Goal: Task Accomplishment & Management: Complete application form

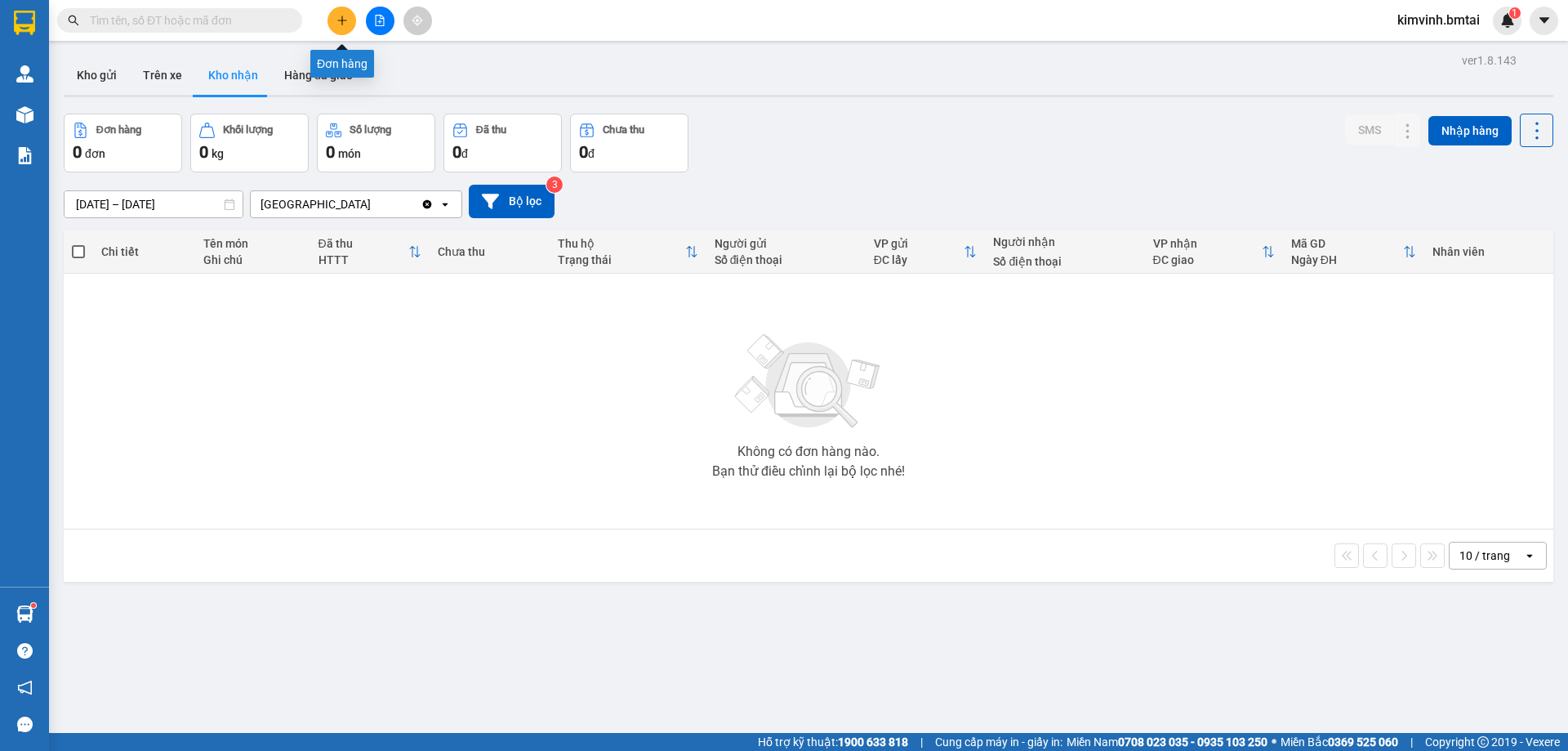
click at [351, 22] on button at bounding box center [342, 21] width 29 height 29
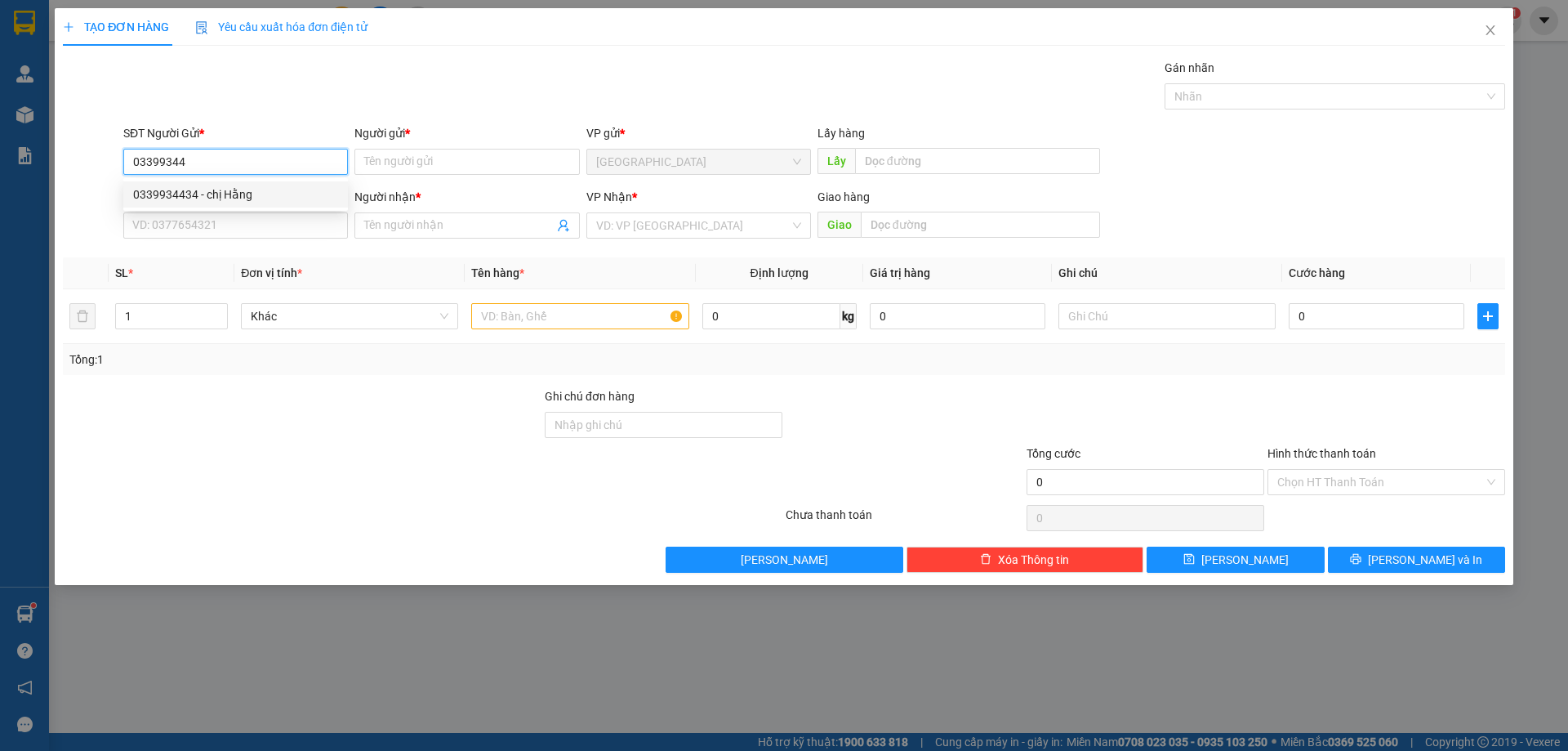
click at [192, 198] on div "0339934434 - chị Hằng" at bounding box center [235, 194] width 205 height 18
type input "0339934434"
type input "chị [PERSON_NAME]"
type input "0789787163"
type input "A Thịnh"
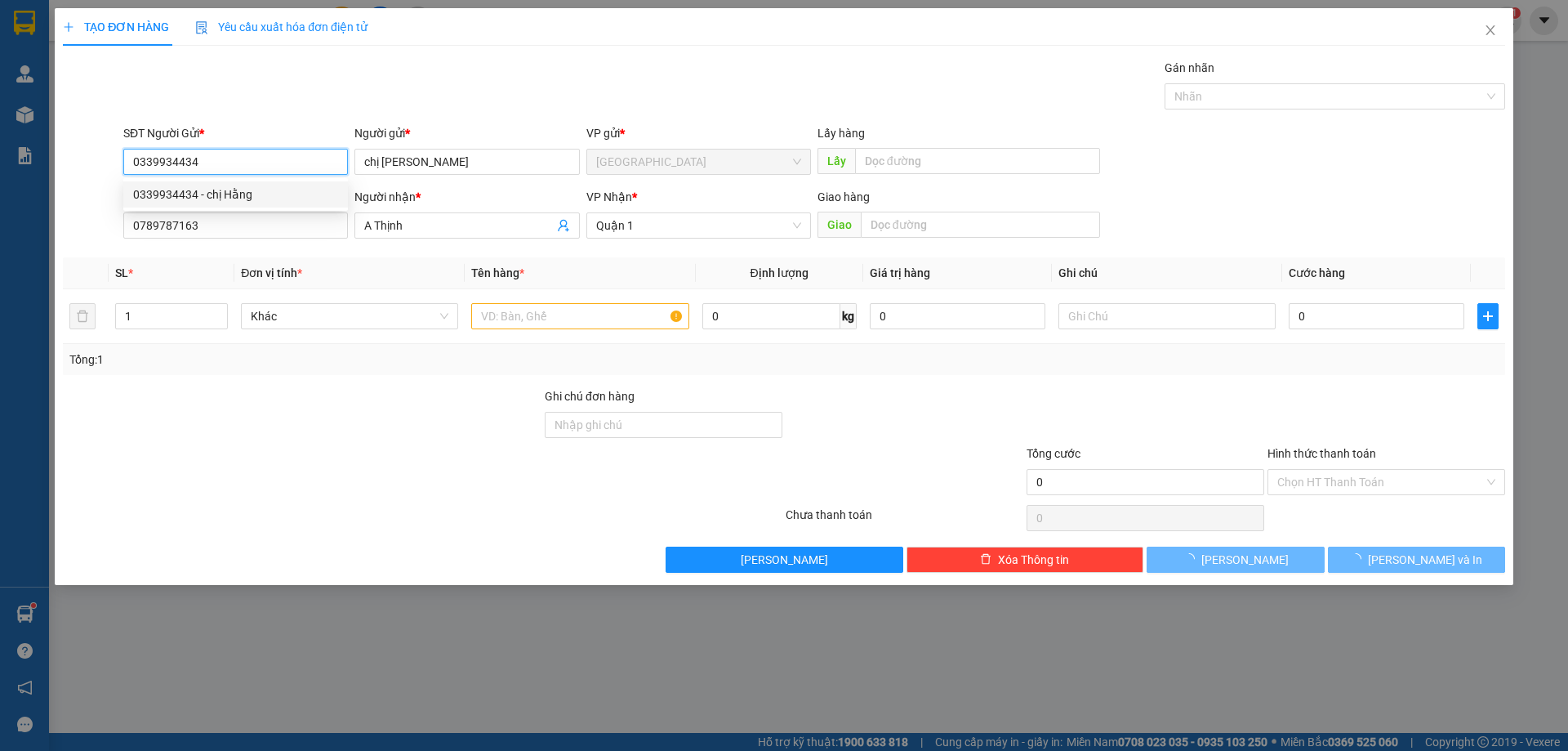
type input "40.000"
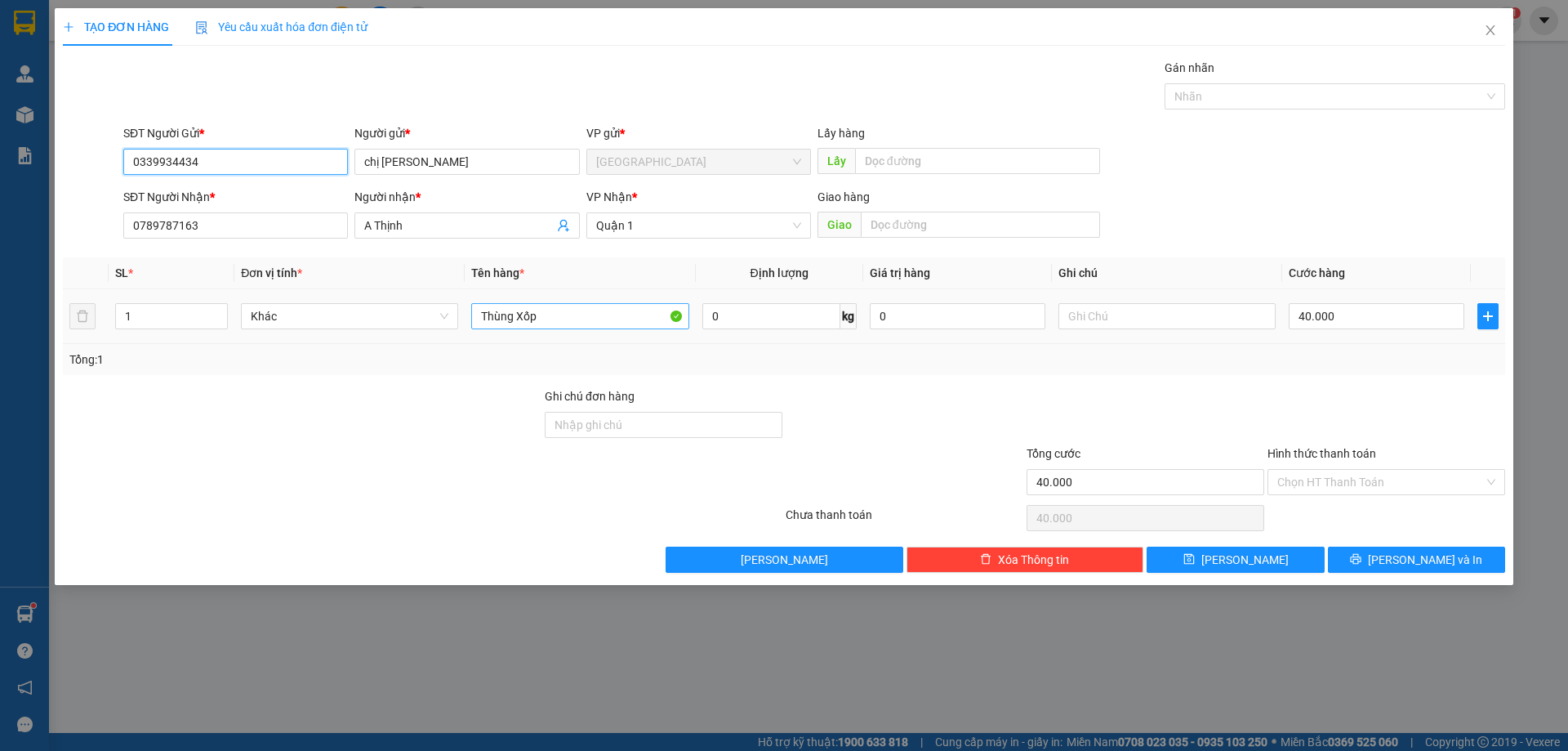
type input "0339934434"
click at [565, 323] on input "Thùng Xốp" at bounding box center [580, 316] width 217 height 26
type input "Thùng Đồ Ăn"
click at [1197, 398] on div at bounding box center [1145, 417] width 241 height 58
click at [876, 409] on div at bounding box center [905, 417] width 241 height 58
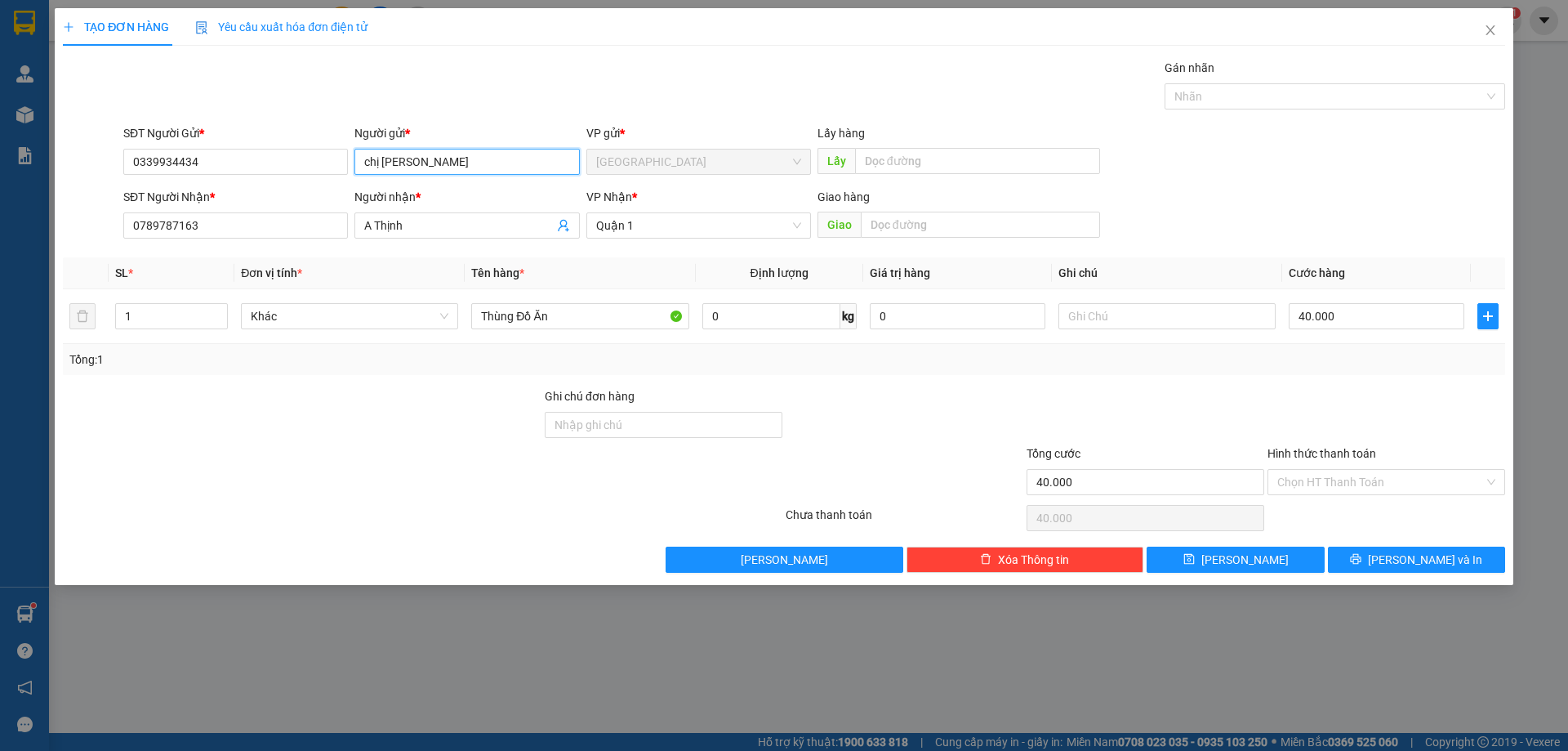
click at [370, 159] on input "chị [PERSON_NAME]" at bounding box center [466, 162] width 224 height 26
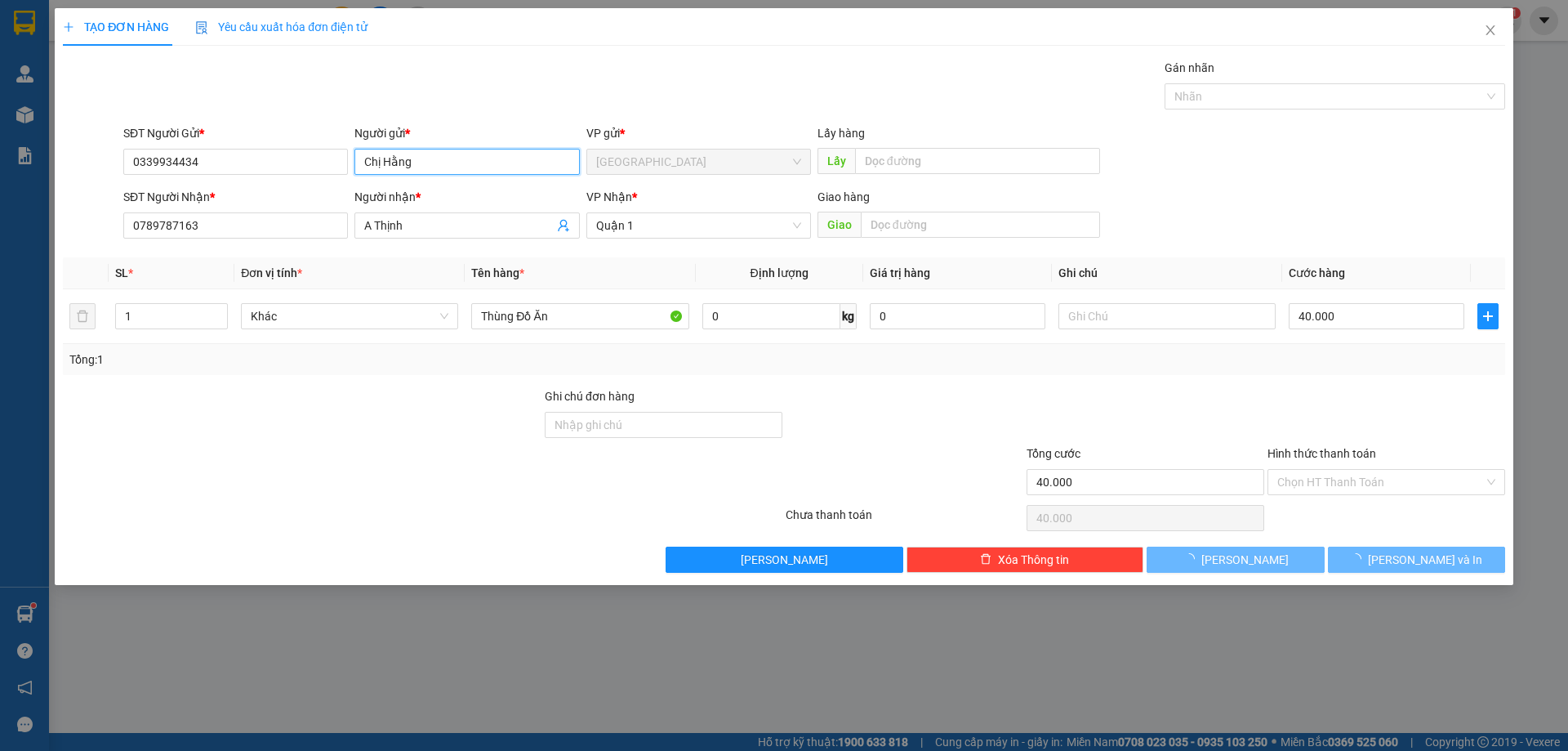
type input "Chị Hằng"
click at [411, 395] on div at bounding box center [302, 417] width 482 height 58
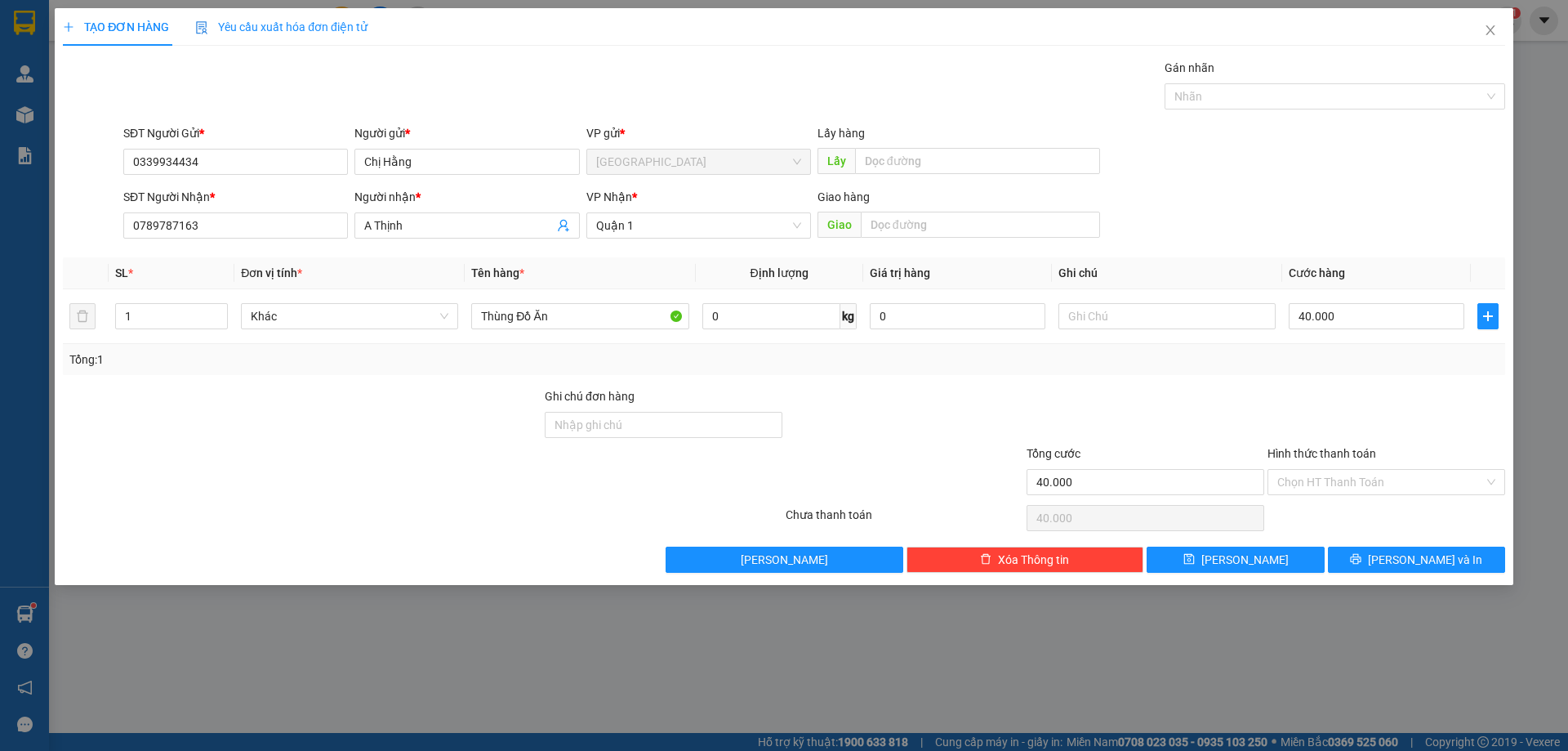
click at [336, 403] on div at bounding box center [302, 417] width 482 height 58
click at [425, 496] on div at bounding box center [302, 473] width 482 height 58
click at [1190, 391] on div at bounding box center [1145, 417] width 241 height 58
click at [1365, 488] on input "Hình thức thanh toán" at bounding box center [1381, 482] width 206 height 25
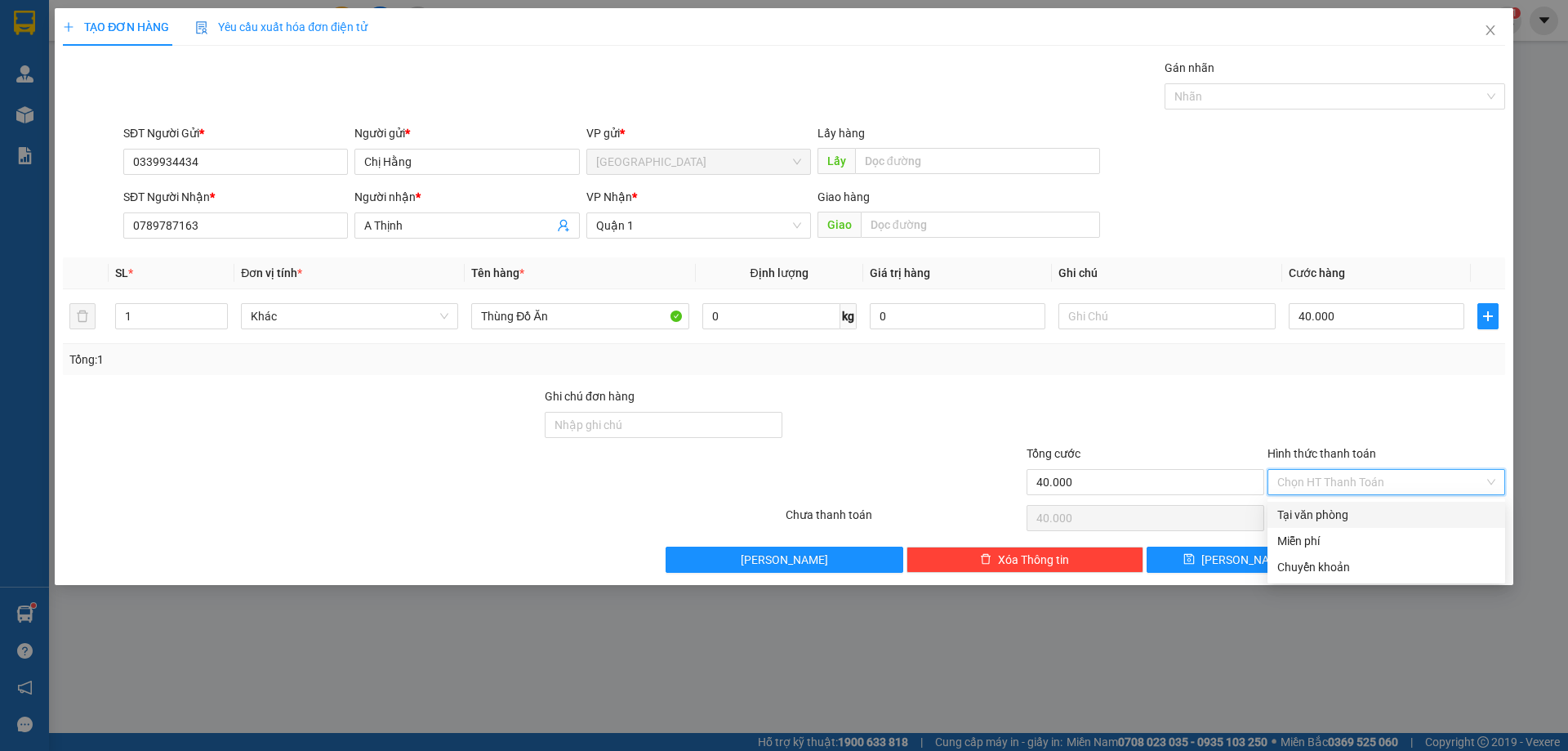
click at [1334, 513] on div "Tại văn phòng" at bounding box center [1387, 515] width 218 height 18
type input "0"
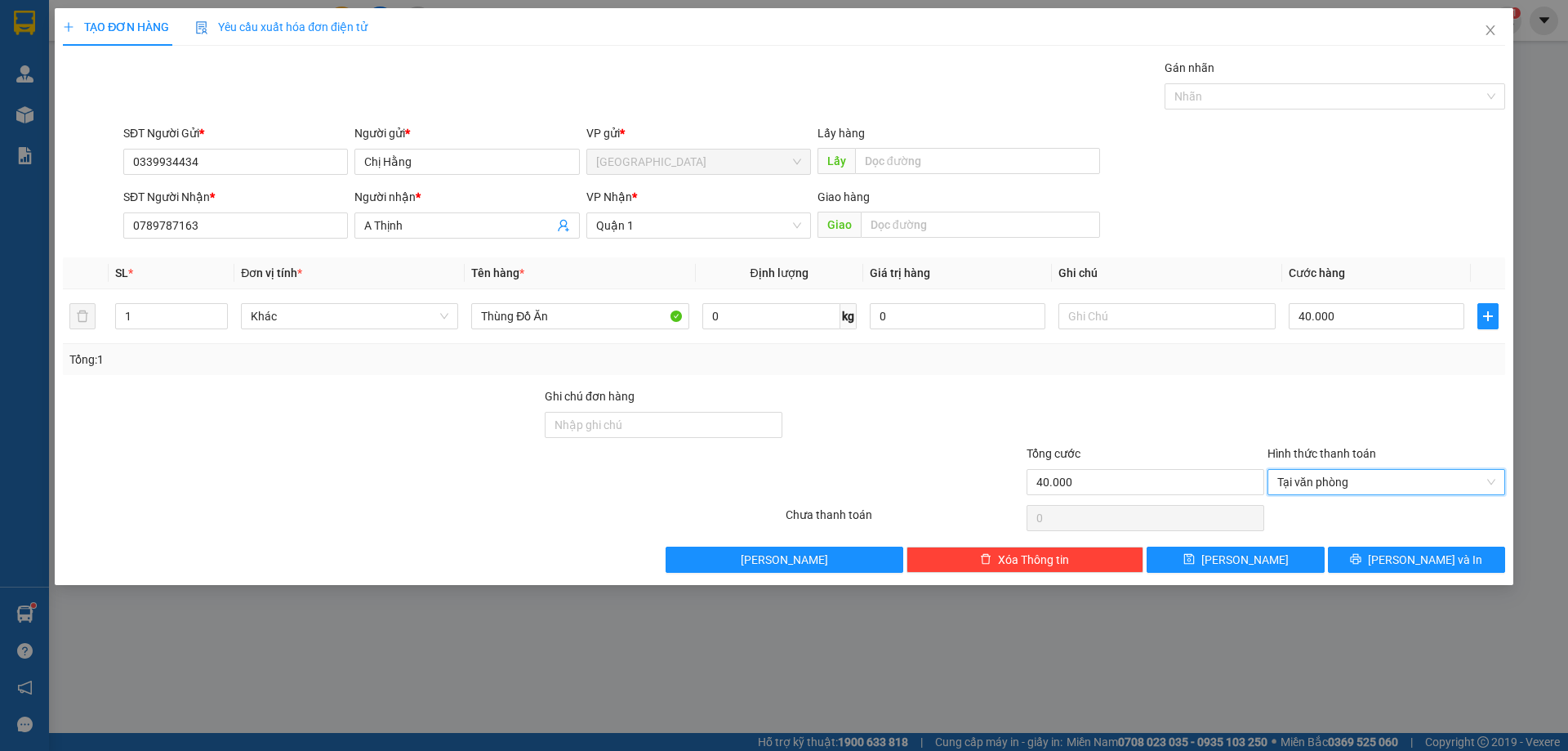
click at [986, 410] on div at bounding box center [905, 417] width 241 height 58
drag, startPoint x: 894, startPoint y: 455, endPoint x: 941, endPoint y: 431, distance: 52.8
click at [895, 453] on div at bounding box center [905, 473] width 241 height 58
click at [1381, 555] on button "[PERSON_NAME] và In" at bounding box center [1417, 560] width 177 height 26
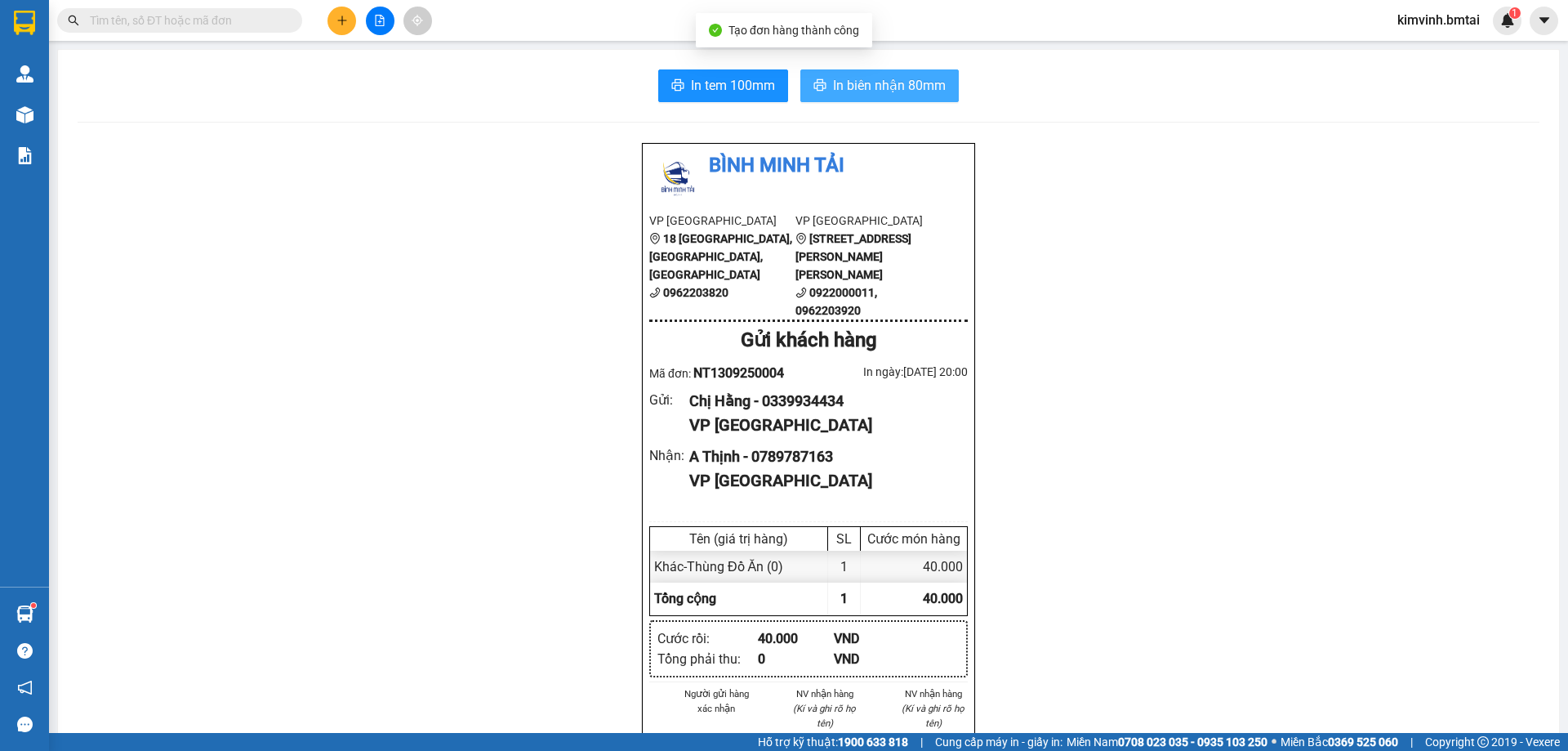
click at [851, 87] on span "In biên nhận 80mm" at bounding box center [889, 86] width 113 height 20
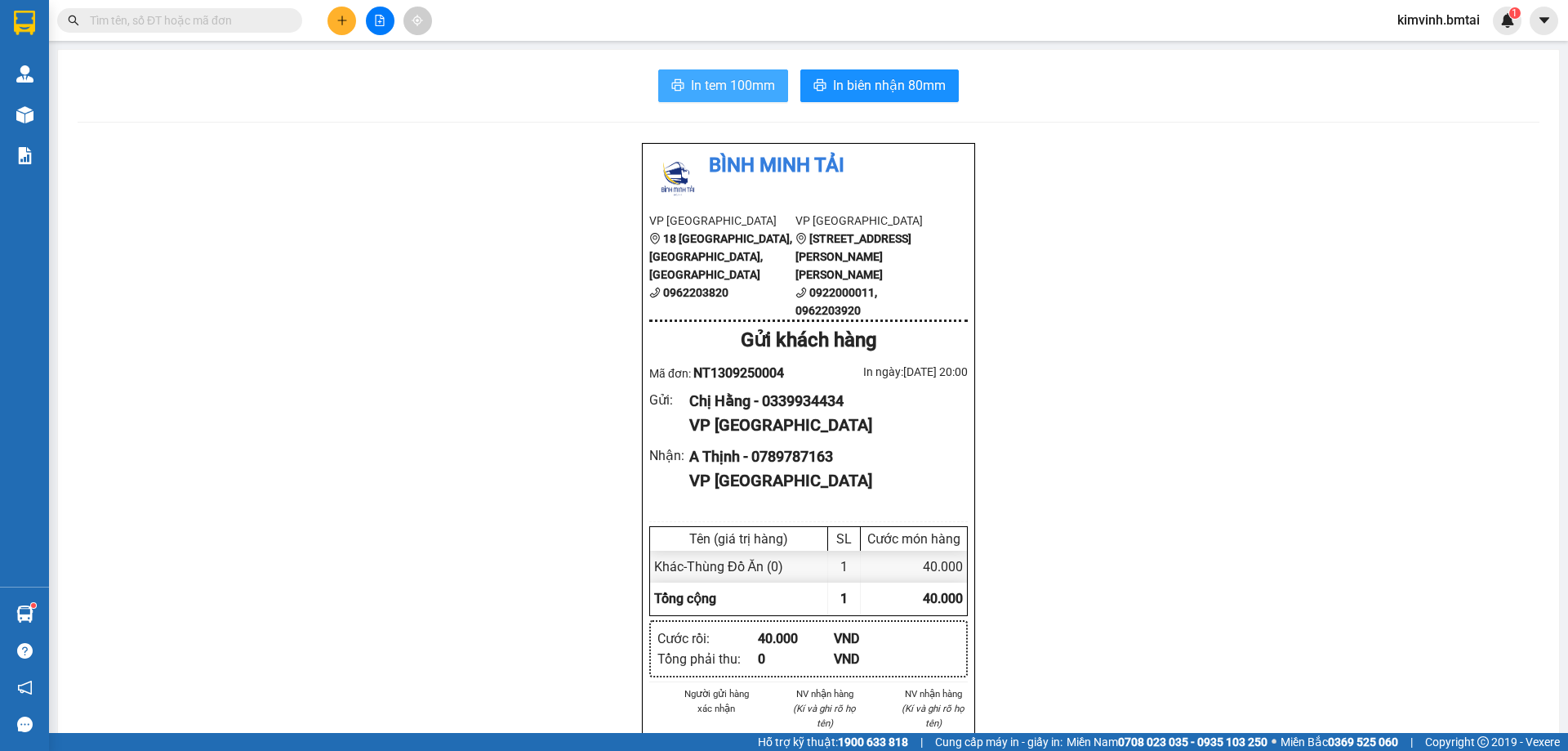
click at [697, 86] on span "In tem 100mm" at bounding box center [733, 86] width 84 height 20
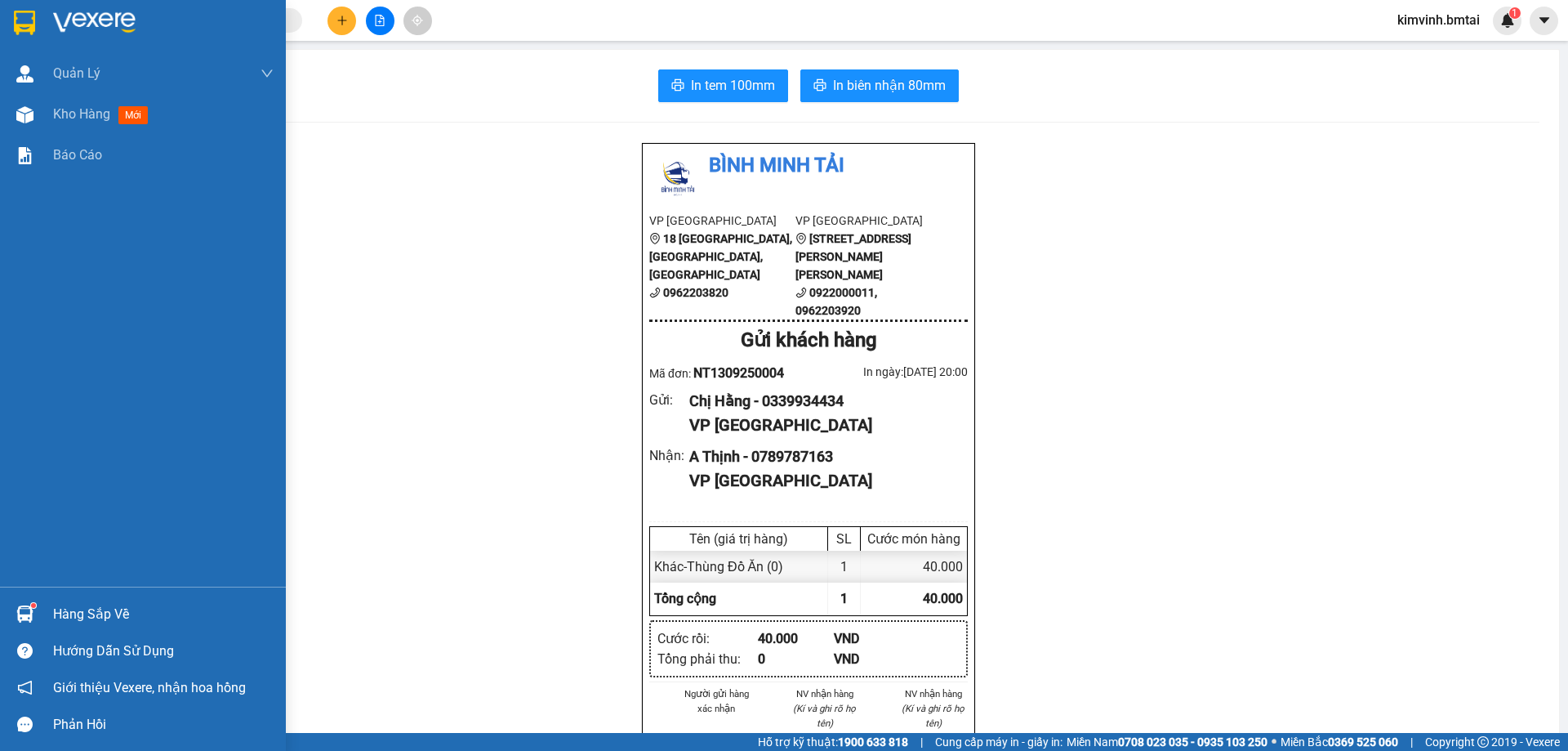
drag, startPoint x: 87, startPoint y: 746, endPoint x: 91, endPoint y: 710, distance: 36.2
click at [93, 750] on html "Kết quả tìm kiếm ( 0 ) Bộ lọc No Data kimvinh.bmtai 1 Quản Lý Quản lý khách hàn…" at bounding box center [784, 375] width 1568 height 751
click at [156, 506] on div "Quản [PERSON_NAME] lý khách hàng Quản lý khách hàng mới Kho hàng mới Báo cáo" at bounding box center [143, 320] width 286 height 533
click at [105, 617] on div "Hàng sắp về" at bounding box center [163, 614] width 221 height 25
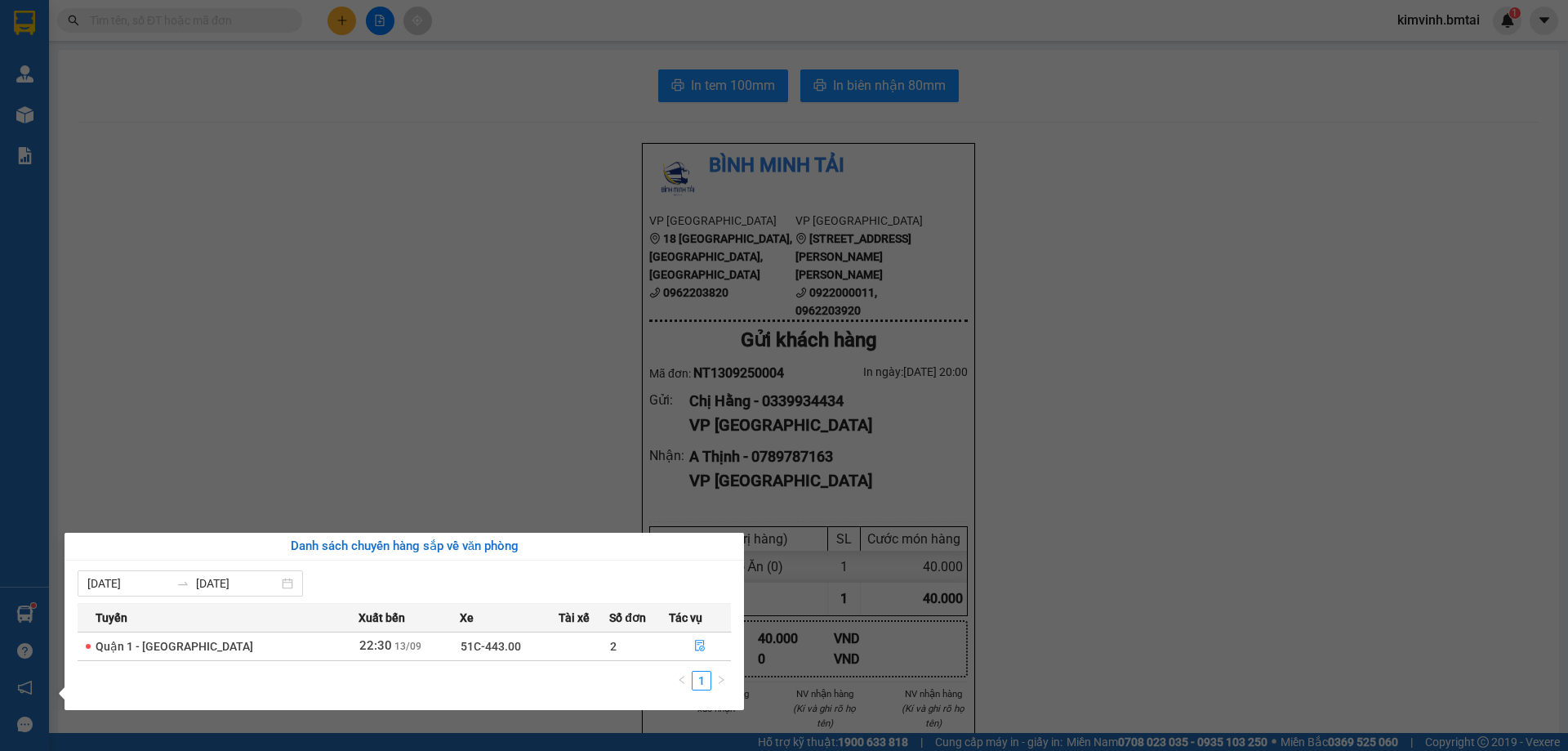
click at [332, 477] on section "Kết quả tìm kiếm ( 0 ) Bộ lọc No Data kimvinh.bmtai 1 Quản Lý Quản lý khách hàn…" at bounding box center [784, 375] width 1568 height 751
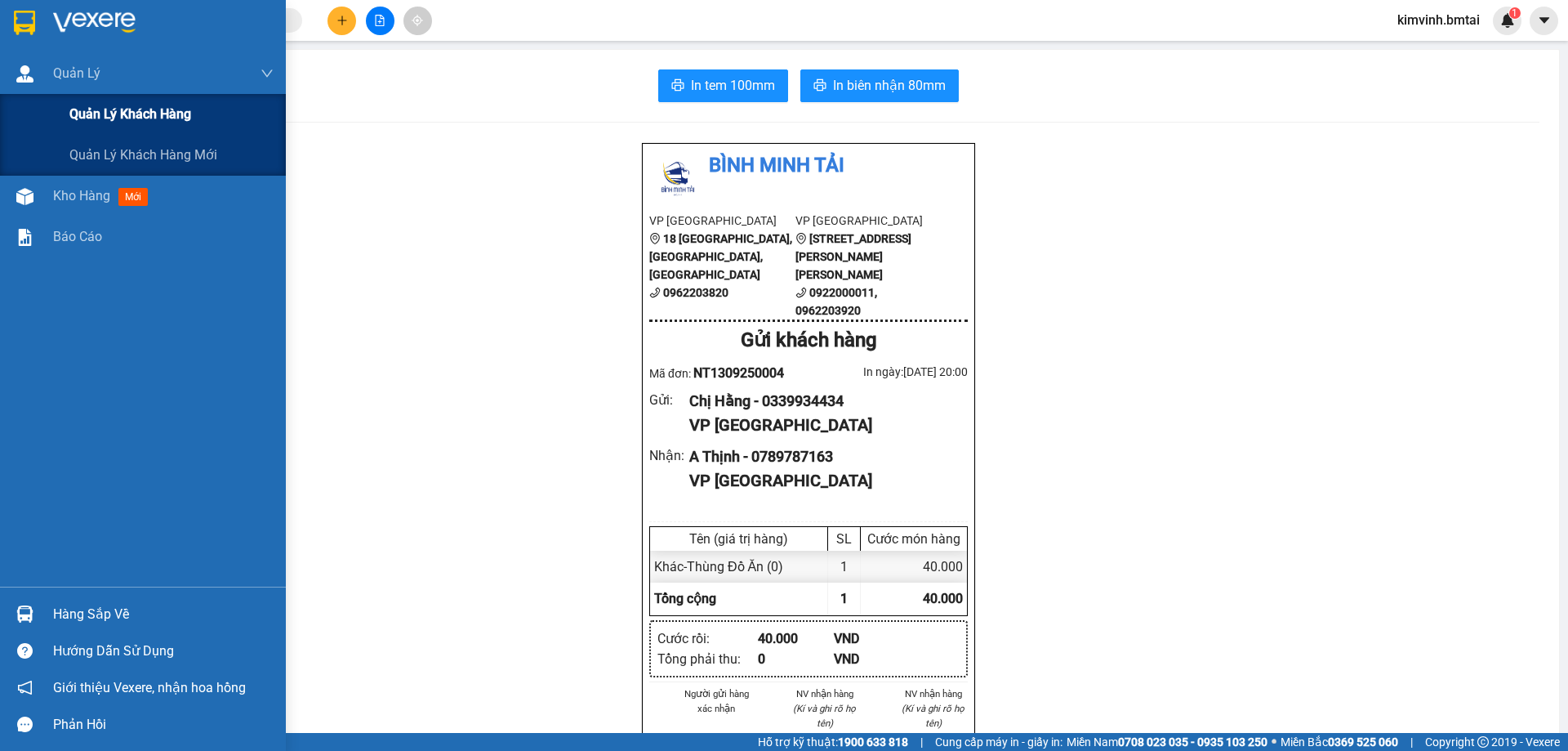
click at [14, 127] on div "Quản lý khách hàng" at bounding box center [143, 114] width 286 height 41
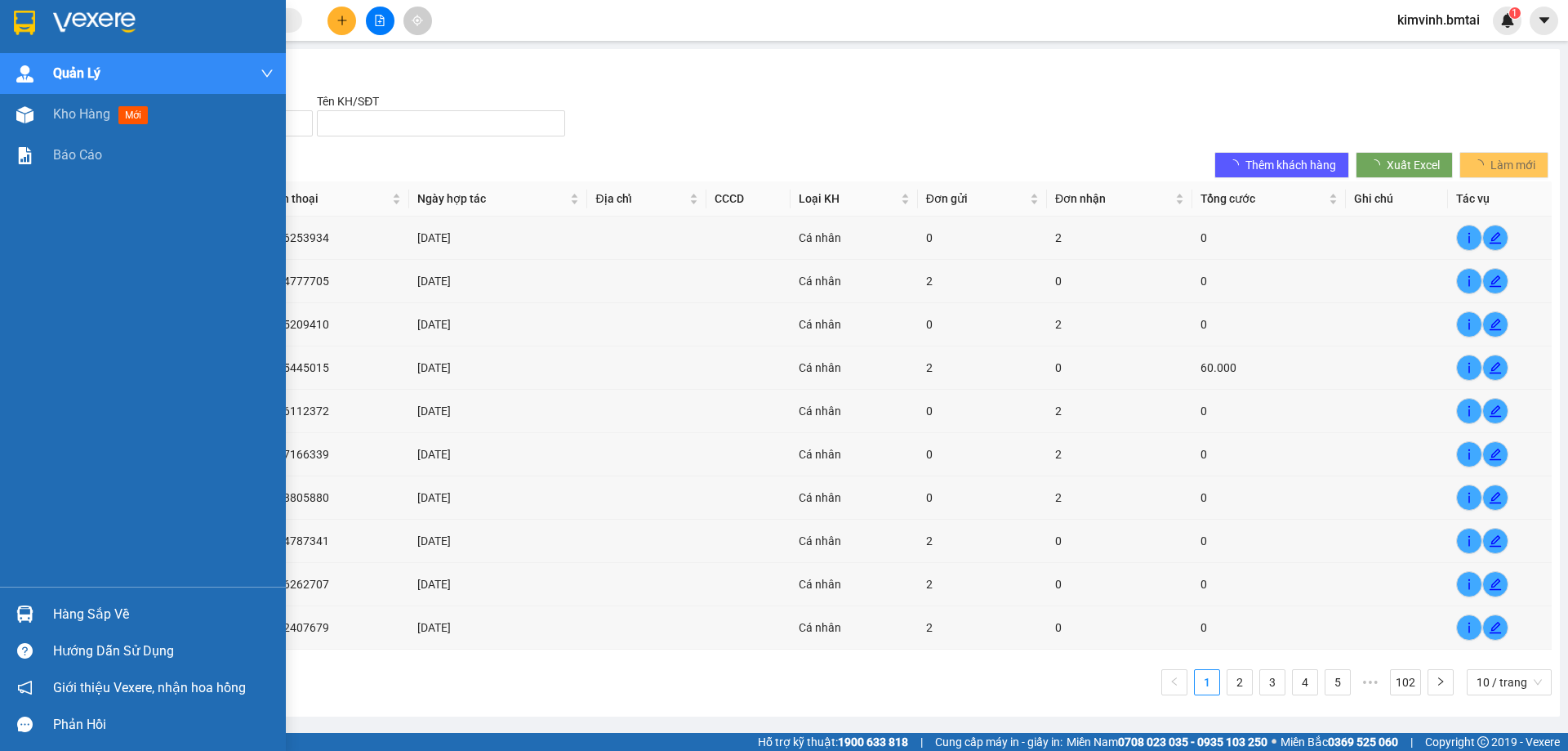
drag, startPoint x: 129, startPoint y: 334, endPoint x: 84, endPoint y: 212, distance: 130.0
click at [129, 334] on div "Quản [PERSON_NAME] lý khách hàng Quản lý khách hàng mới Kho hàng mới Báo cáo" at bounding box center [143, 320] width 286 height 533
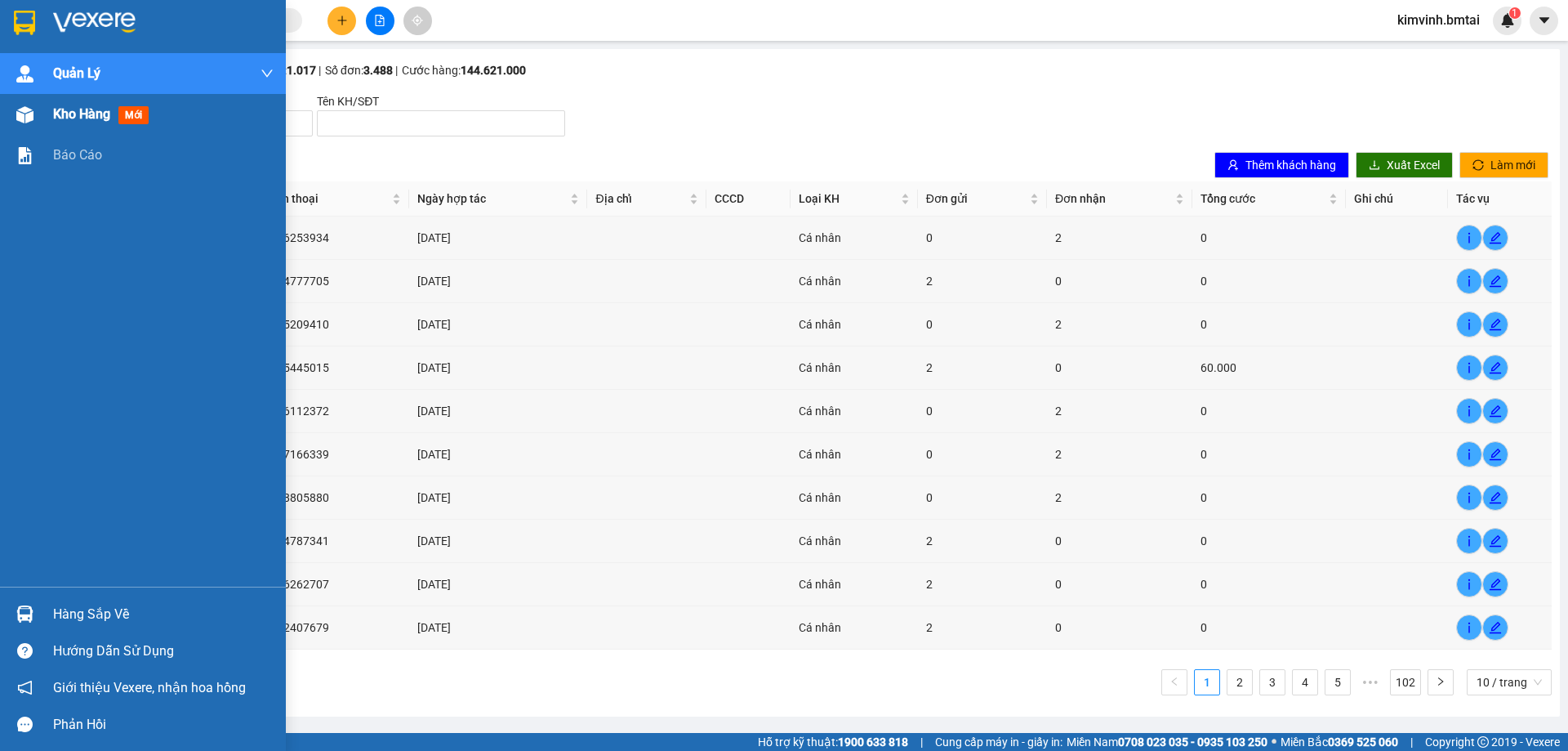
click at [65, 106] on span "Kho hàng" at bounding box center [82, 113] width 58 height 15
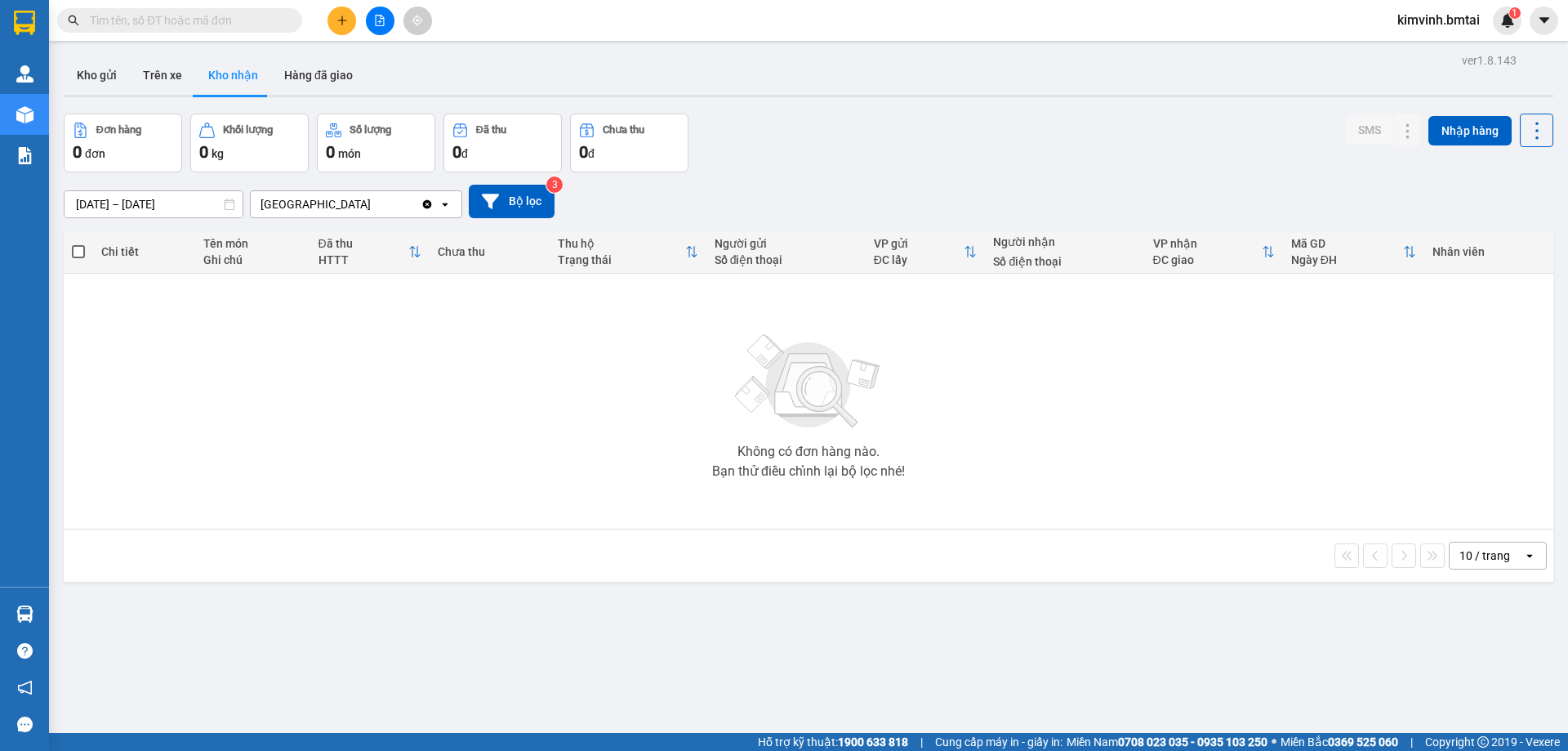
click at [378, 362] on div "Không có đơn hàng nào. Bạn thử điều chỉnh lại bộ lọc nhé!" at bounding box center [808, 401] width 1473 height 246
click at [201, 69] on button "Kho nhận" at bounding box center [234, 75] width 76 height 39
click at [98, 72] on button "Kho gửi" at bounding box center [96, 75] width 66 height 39
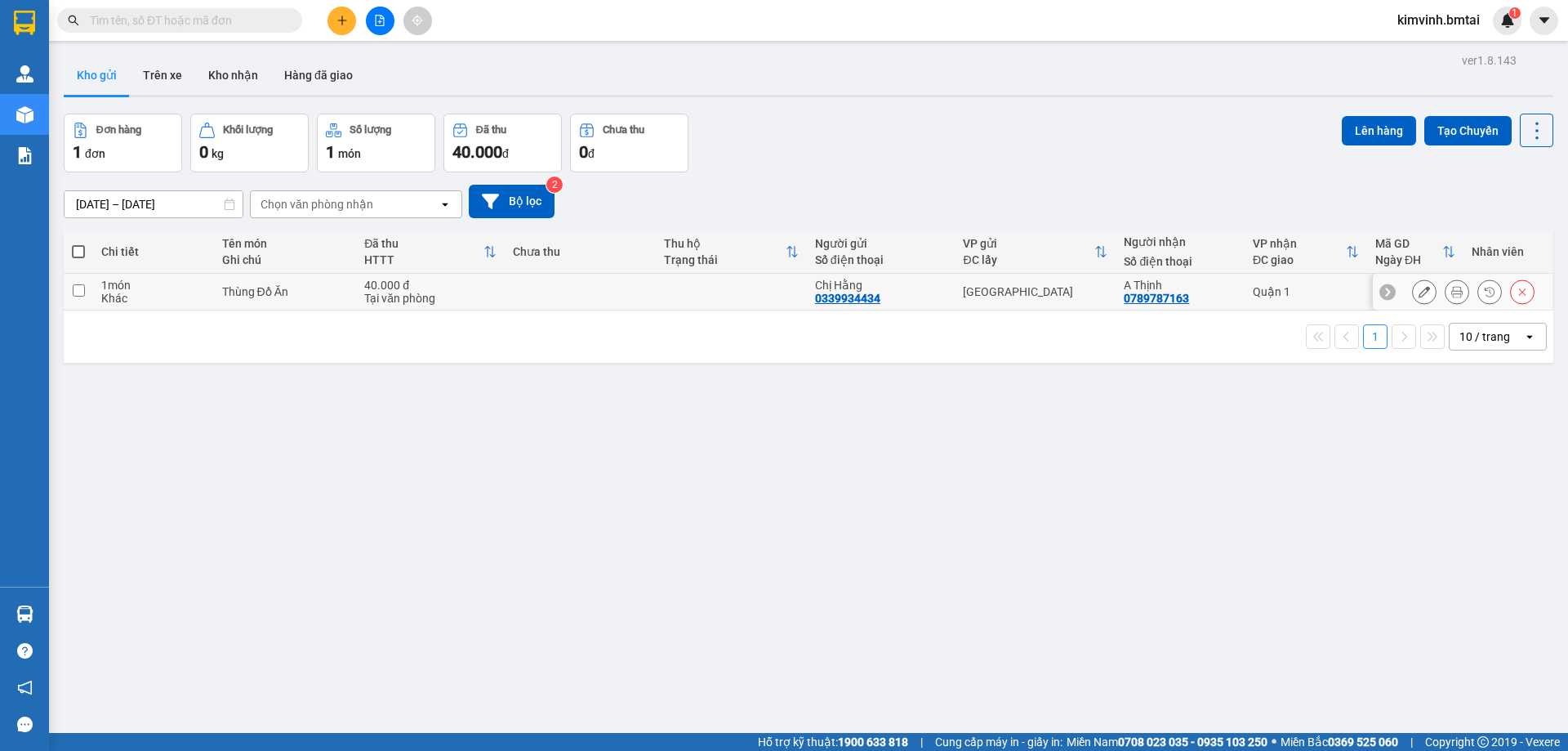
click at [138, 306] on td "1 món Khác" at bounding box center [153, 291] width 120 height 36
checkbox input "true"
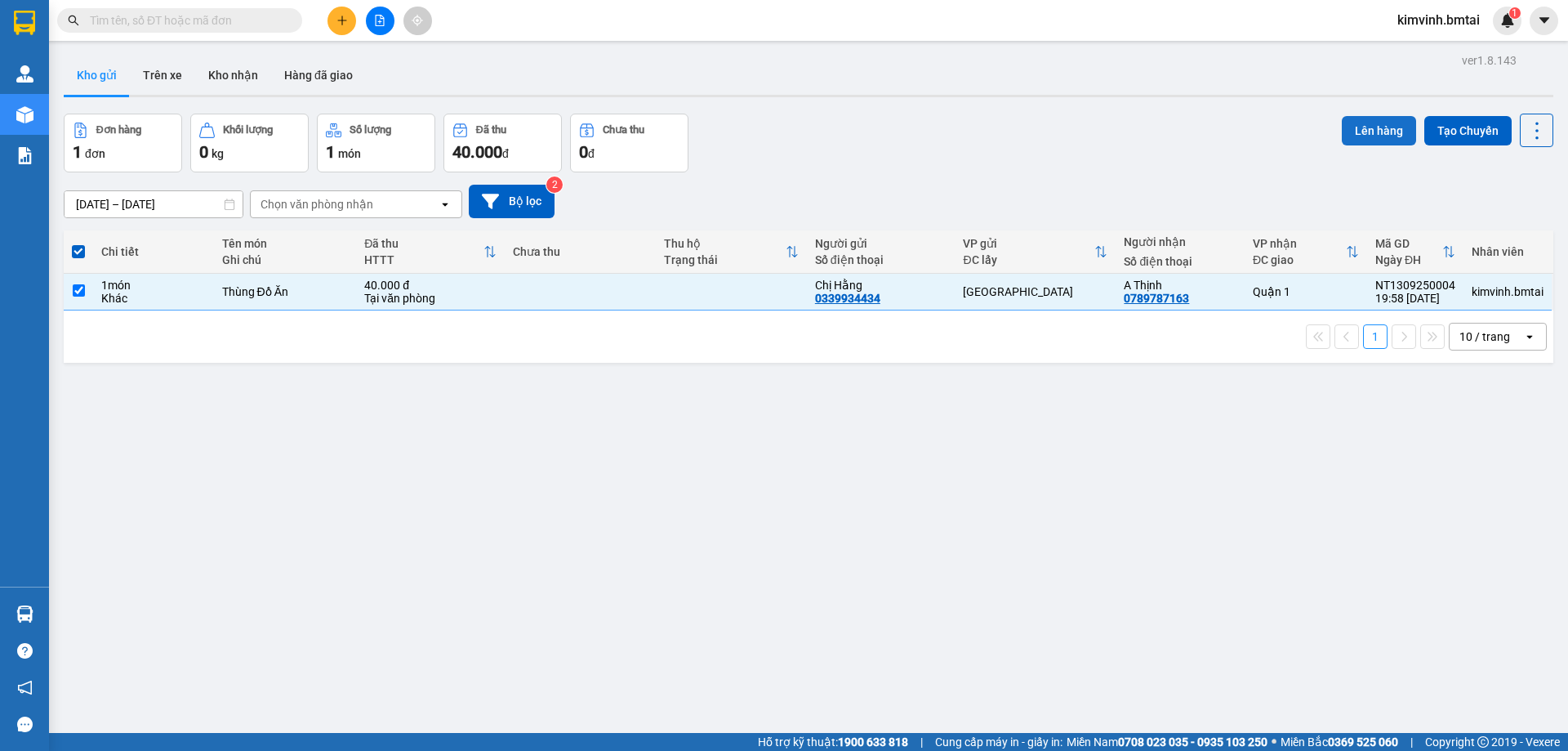
click at [1384, 126] on button "Lên hàng" at bounding box center [1379, 130] width 74 height 30
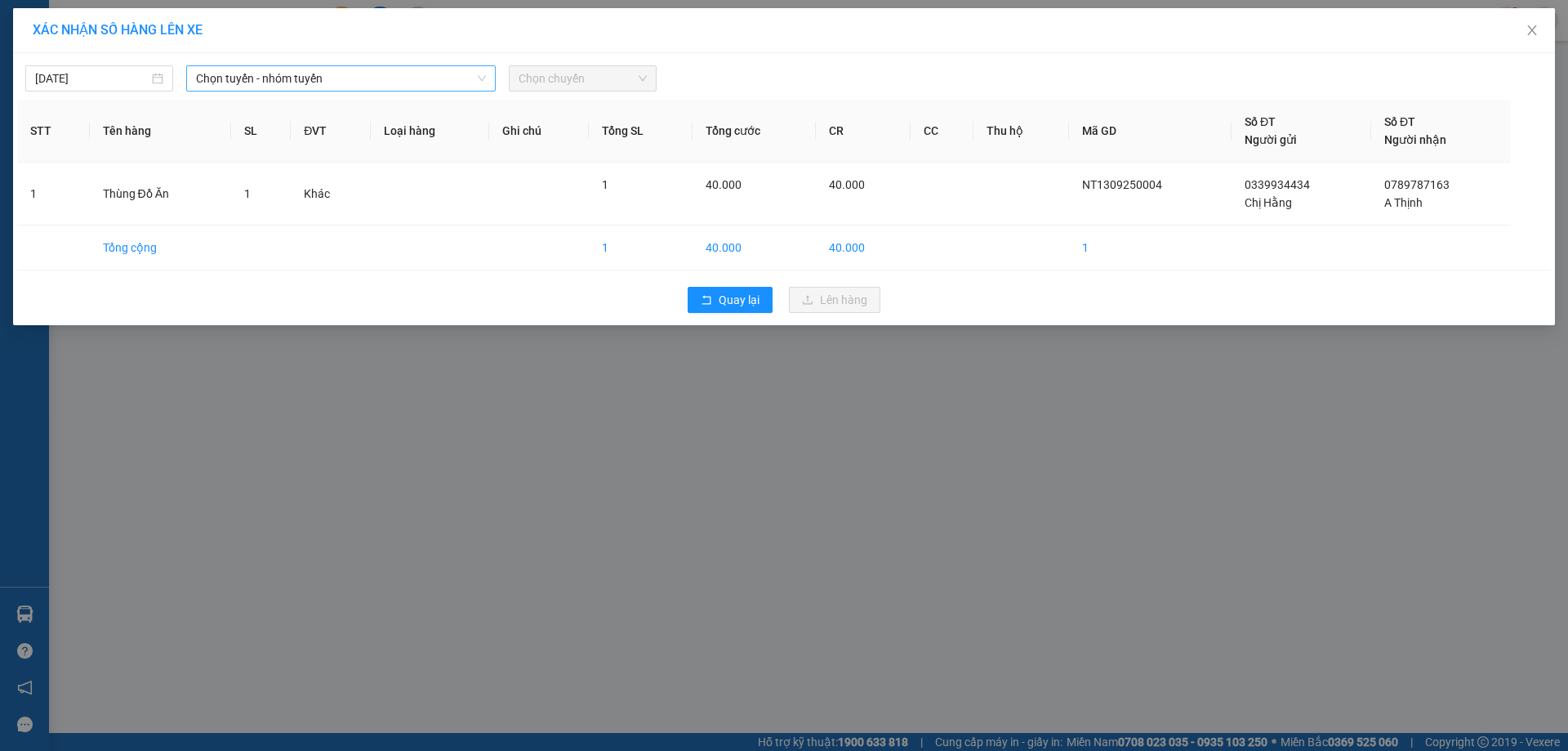
click at [377, 82] on span "Chọn tuyến - nhóm tuyến" at bounding box center [341, 78] width 290 height 25
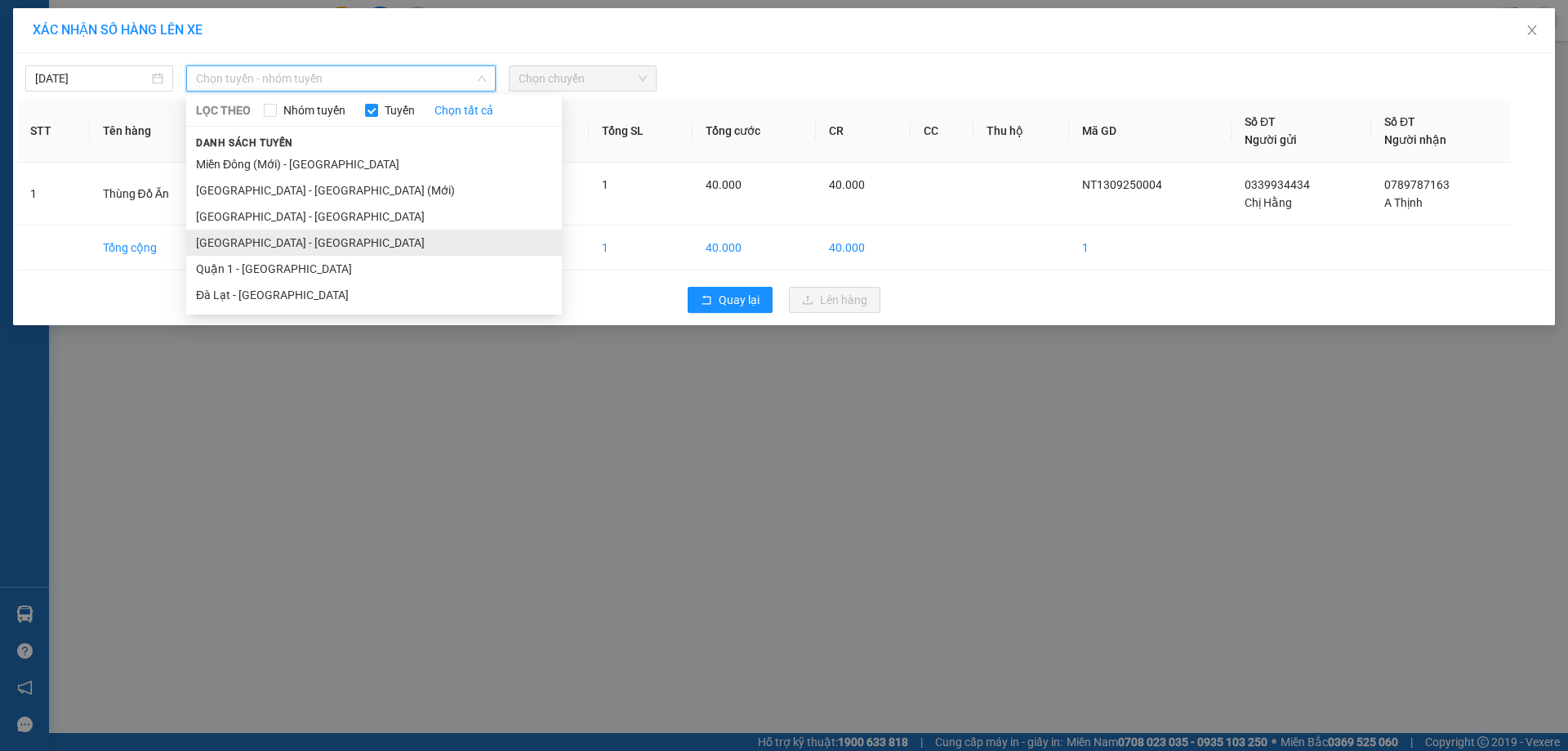
click at [284, 238] on li "[GEOGRAPHIC_DATA] - [GEOGRAPHIC_DATA]" at bounding box center [374, 242] width 376 height 26
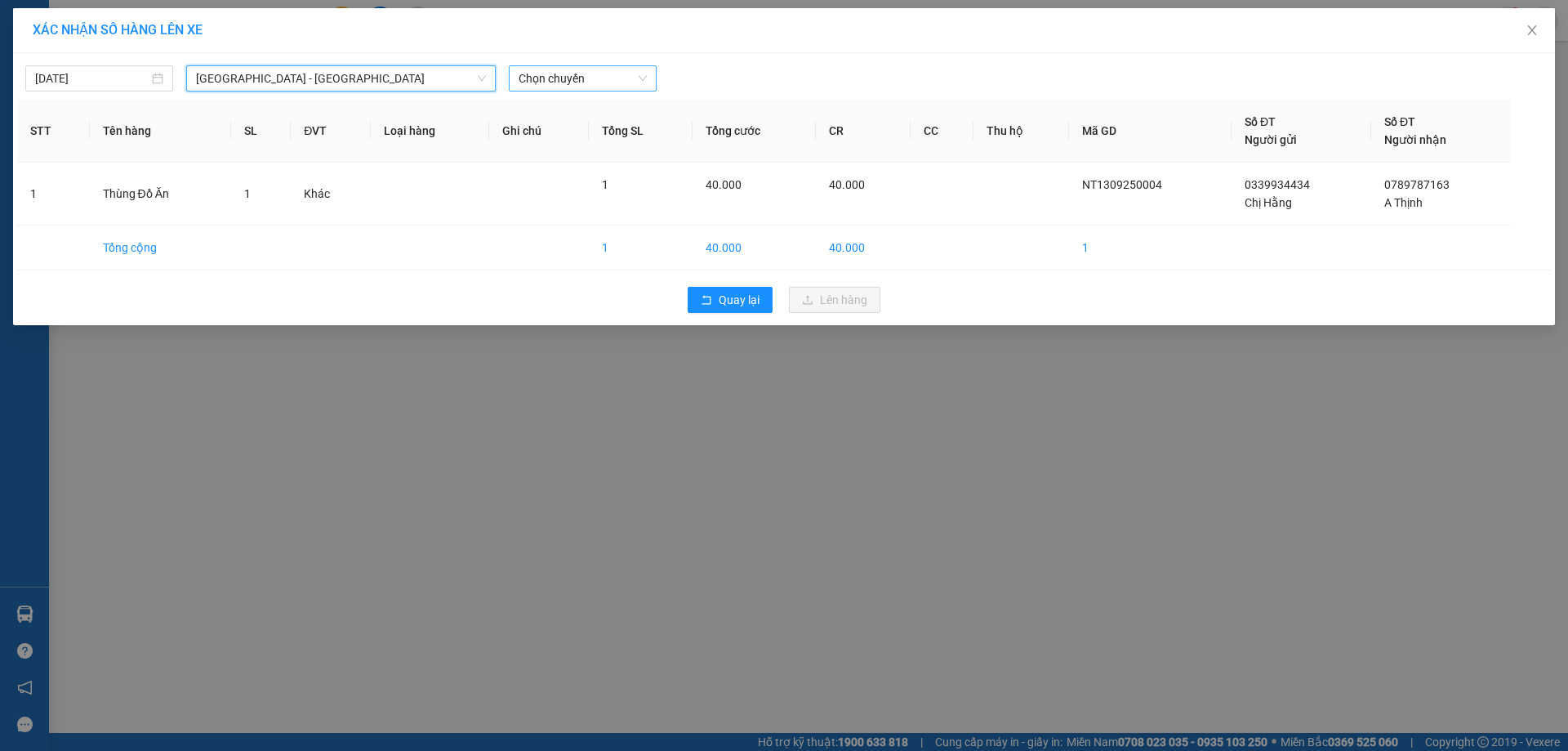
click at [593, 82] on span "Chọn chuyến" at bounding box center [583, 78] width 129 height 25
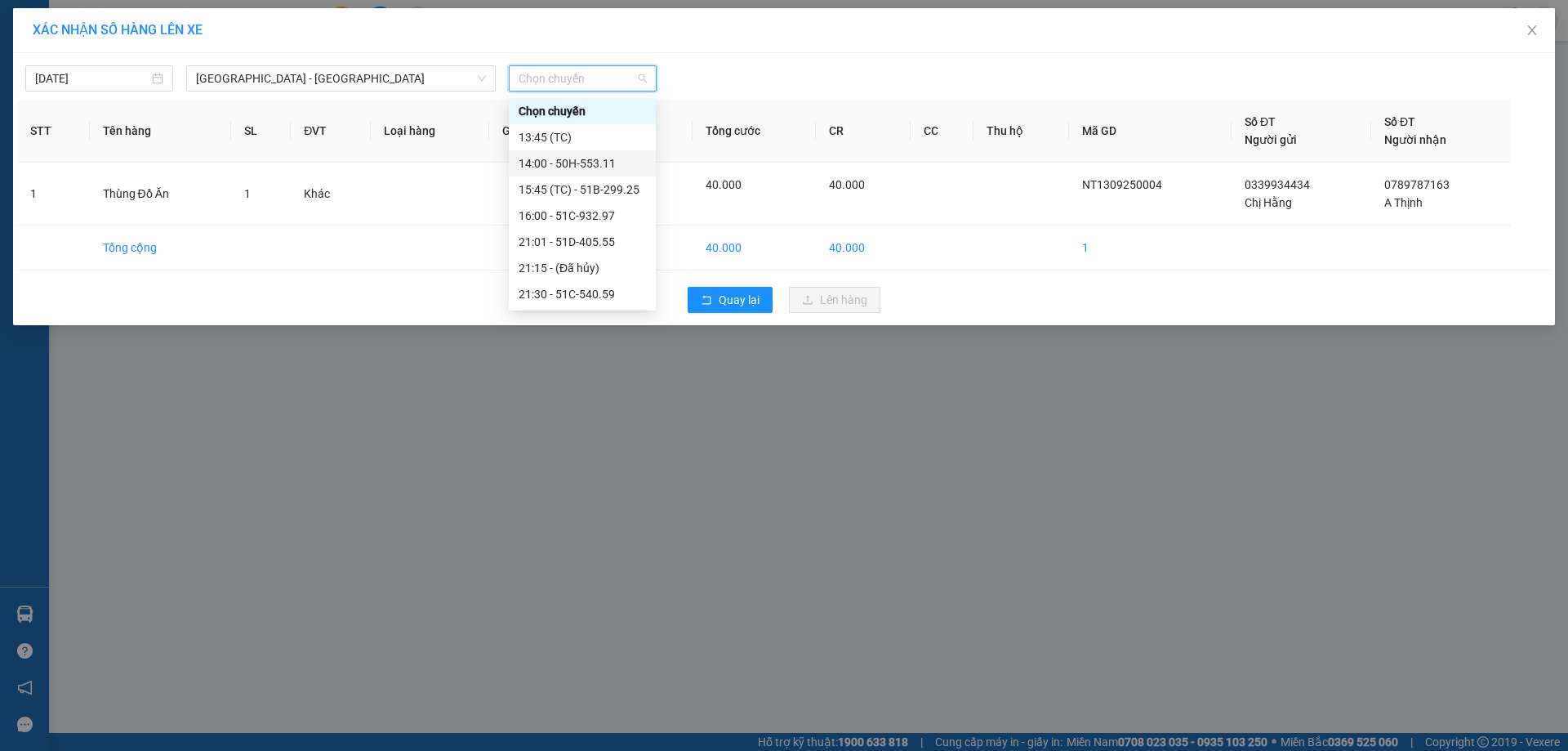
click at [582, 165] on div "14:00 - 50H-553.11" at bounding box center [582, 163] width 128 height 18
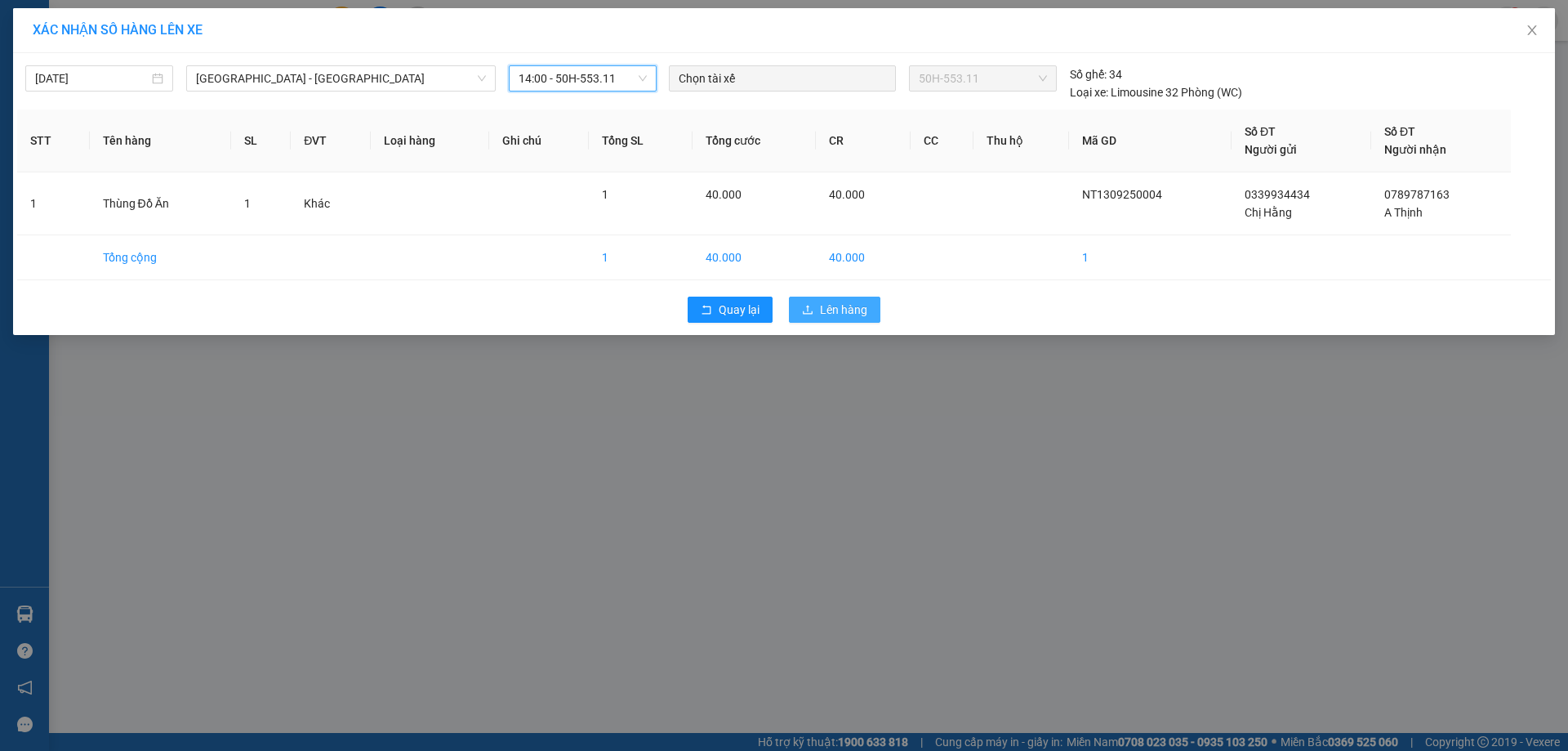
click at [812, 314] on icon "upload" at bounding box center [808, 309] width 10 height 9
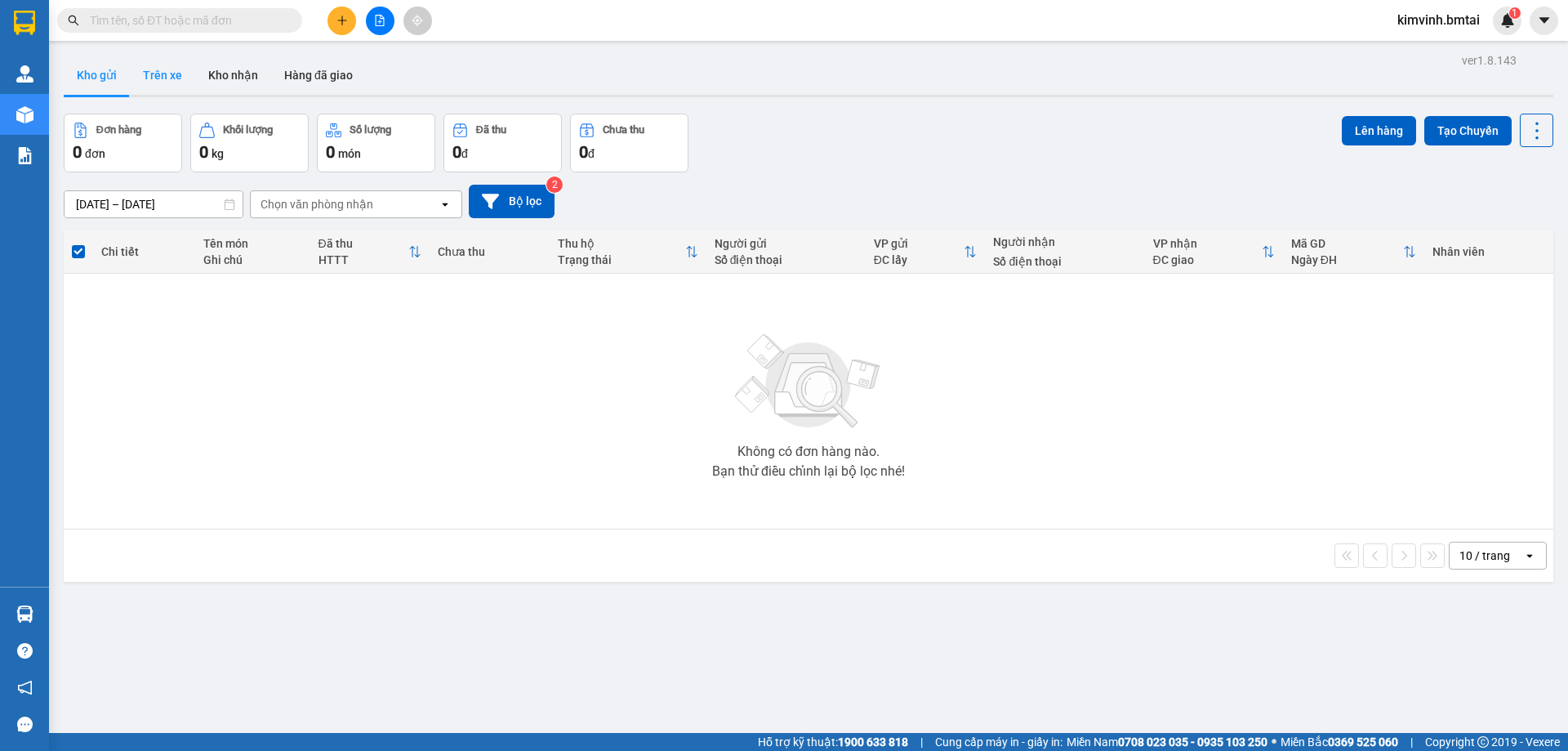
click at [177, 72] on button "Trên xe" at bounding box center [162, 75] width 65 height 39
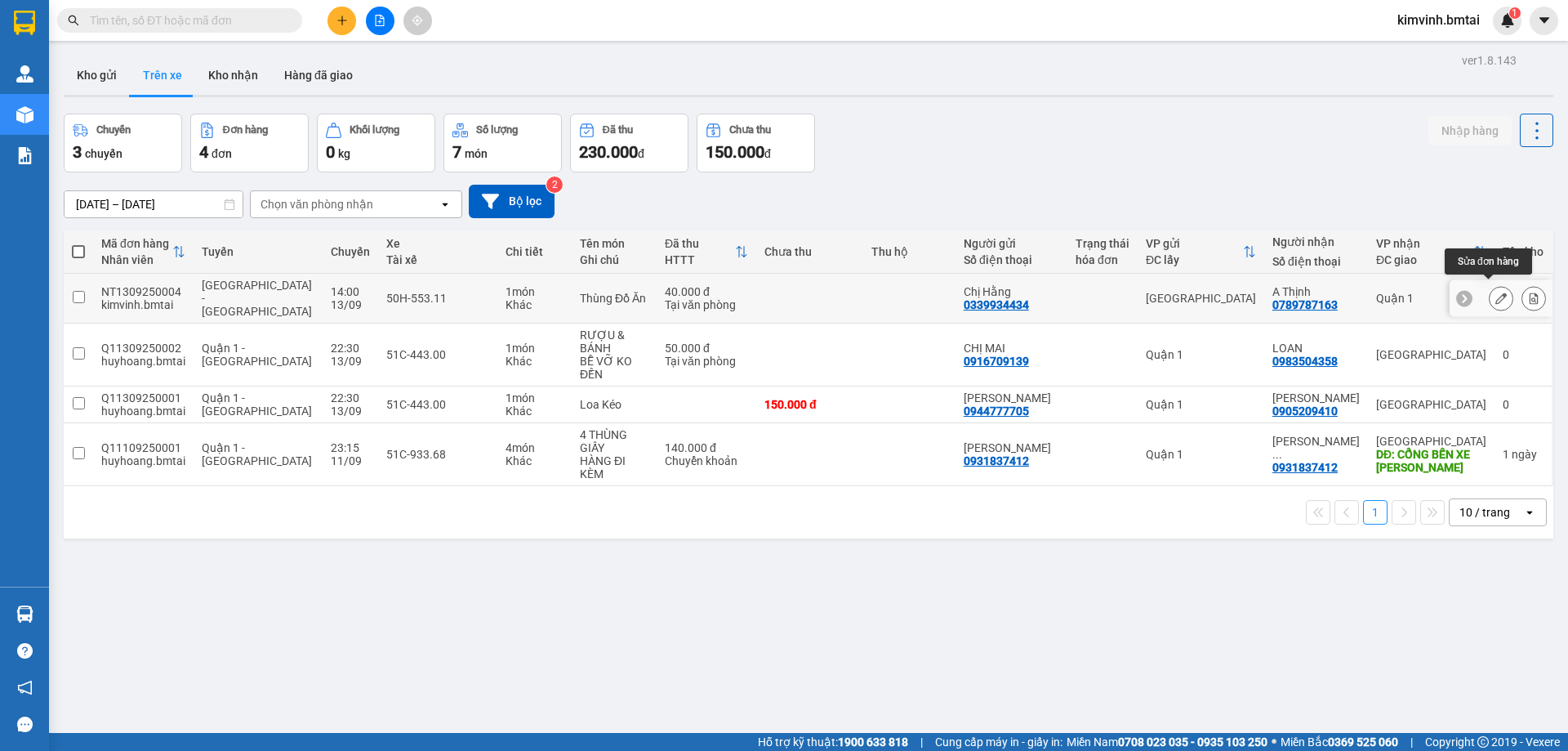
click at [1495, 293] on icon at bounding box center [1501, 299] width 12 height 12
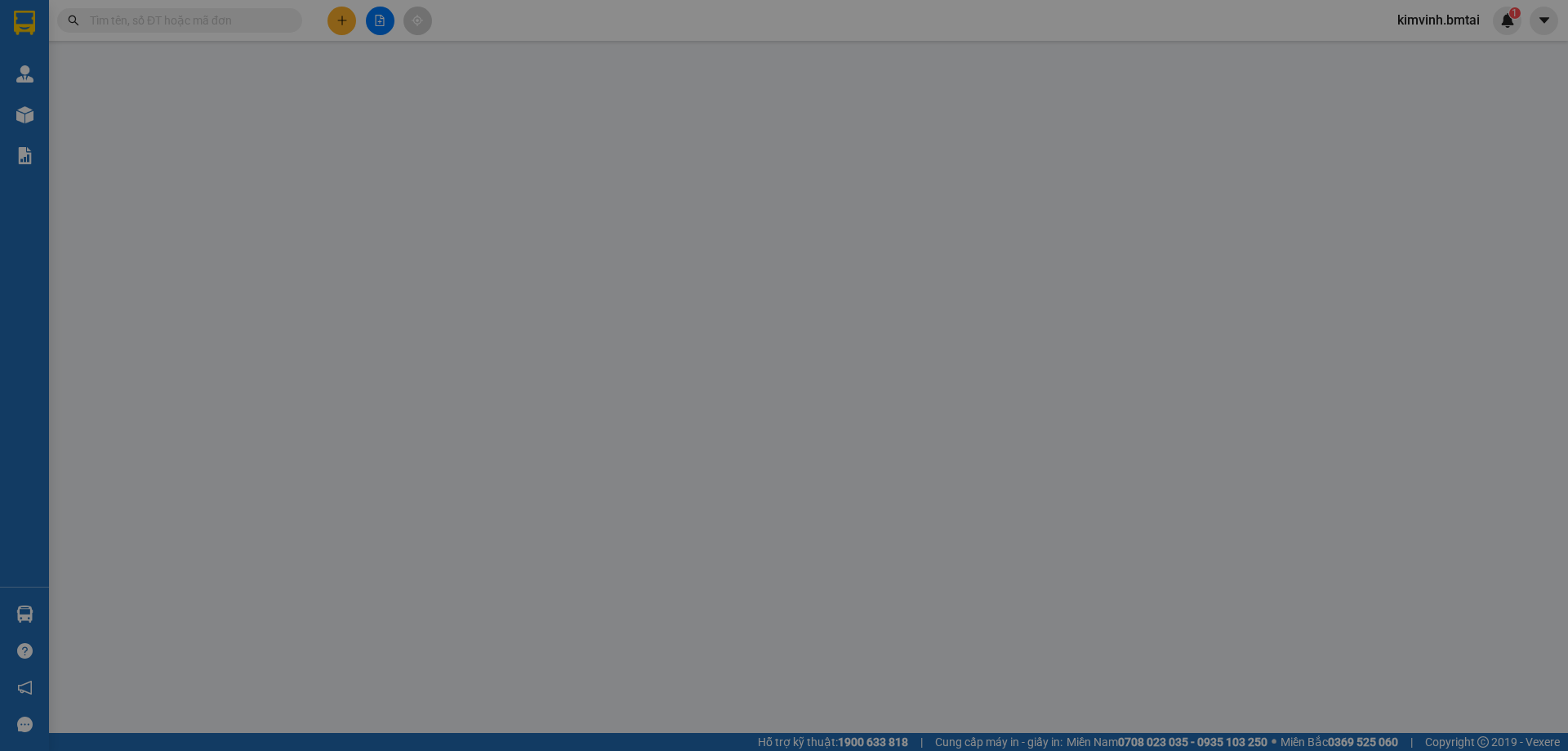
type input "0339934434"
type input "0789787163"
type input "40.000"
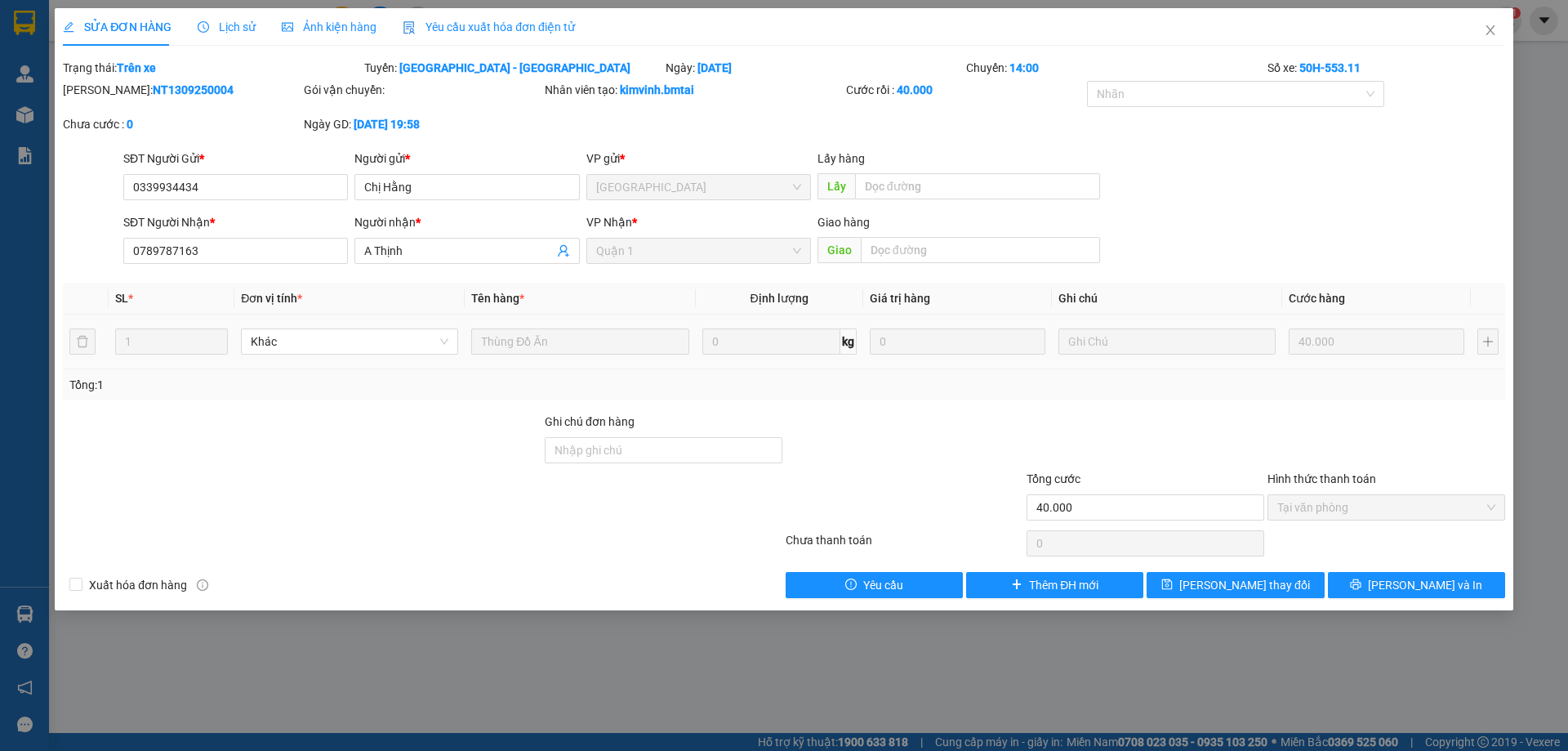
click at [1310, 67] on b "50H-553.11" at bounding box center [1330, 67] width 61 height 13
click at [1318, 82] on form "Total Paid Fee 40.000 Total UnPaid Fee 0 Cash Collection Total Fee Trạng thái: …" at bounding box center [784, 104] width 1443 height 91
click at [948, 93] on div "Cước rồi : 40.000" at bounding box center [965, 90] width 238 height 18
click at [505, 56] on div "SỬA ĐƠN HÀNG Lịch sử Ảnh kiện hàng Yêu cầu xuất hóa đơn điện tử Total Paid Fee …" at bounding box center [784, 303] width 1443 height 590
click at [146, 64] on b "Trên xe" at bounding box center [136, 67] width 39 height 13
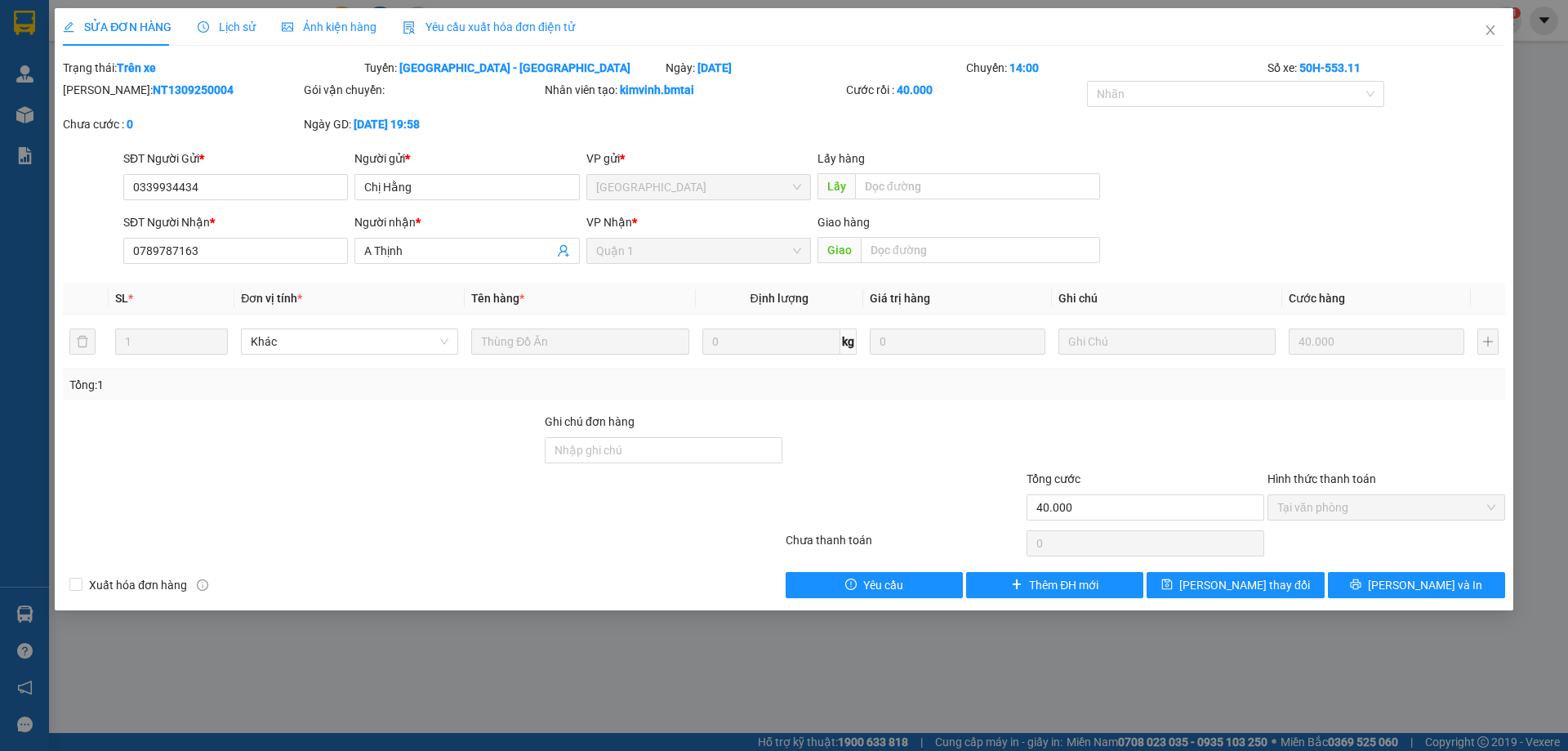
click at [883, 91] on div "Cước rồi : 40.000" at bounding box center [965, 90] width 238 height 18
drag, startPoint x: 1119, startPoint y: 102, endPoint x: 1369, endPoint y: 102, distance: 250.0
click at [1120, 102] on div at bounding box center [1228, 93] width 273 height 19
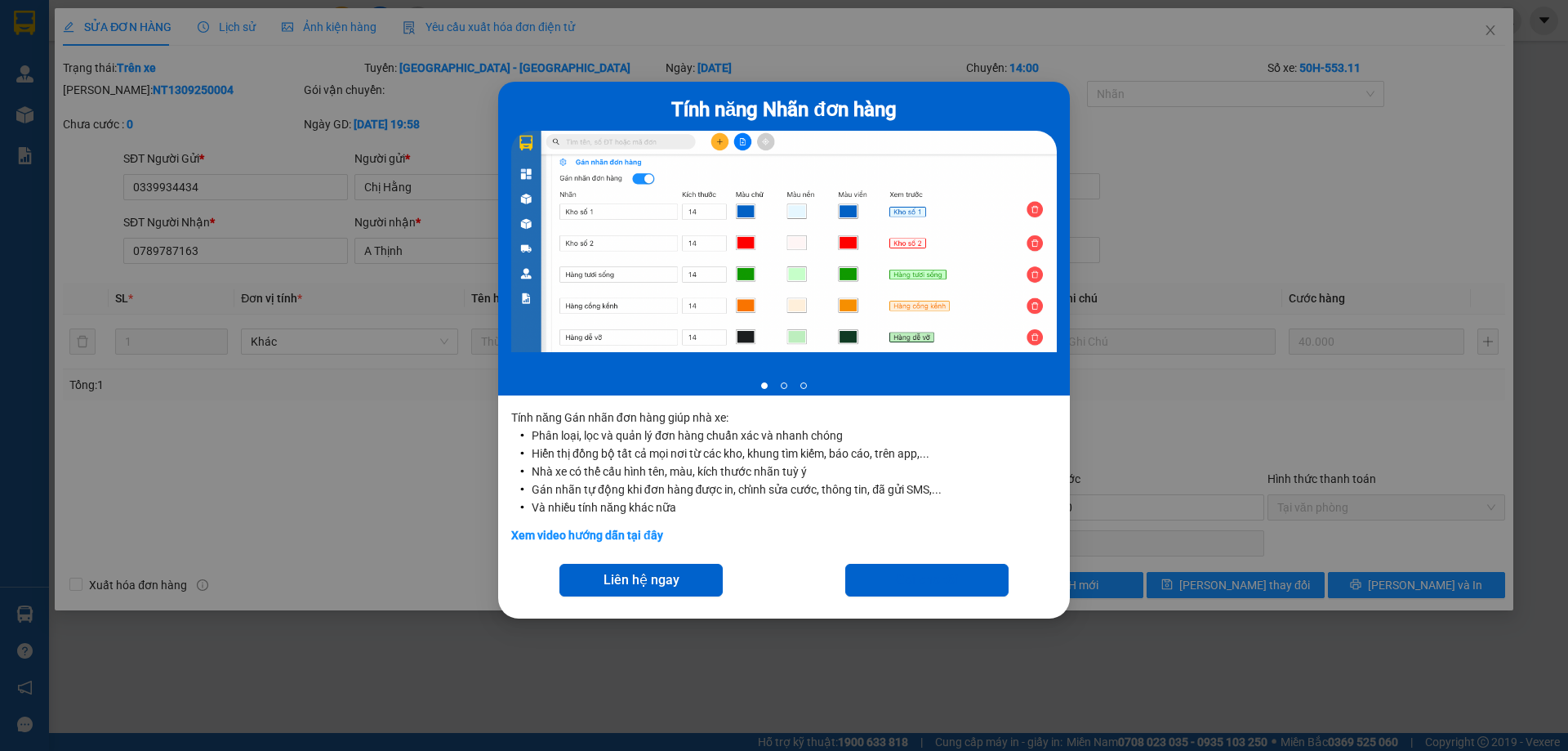
click at [1374, 102] on div "Tính năng Nhãn đơn hàng 1 of 3 Tính năng Gán nhãn đơn hàng giúp nhà xe: Phân lo…" at bounding box center [784, 375] width 1568 height 751
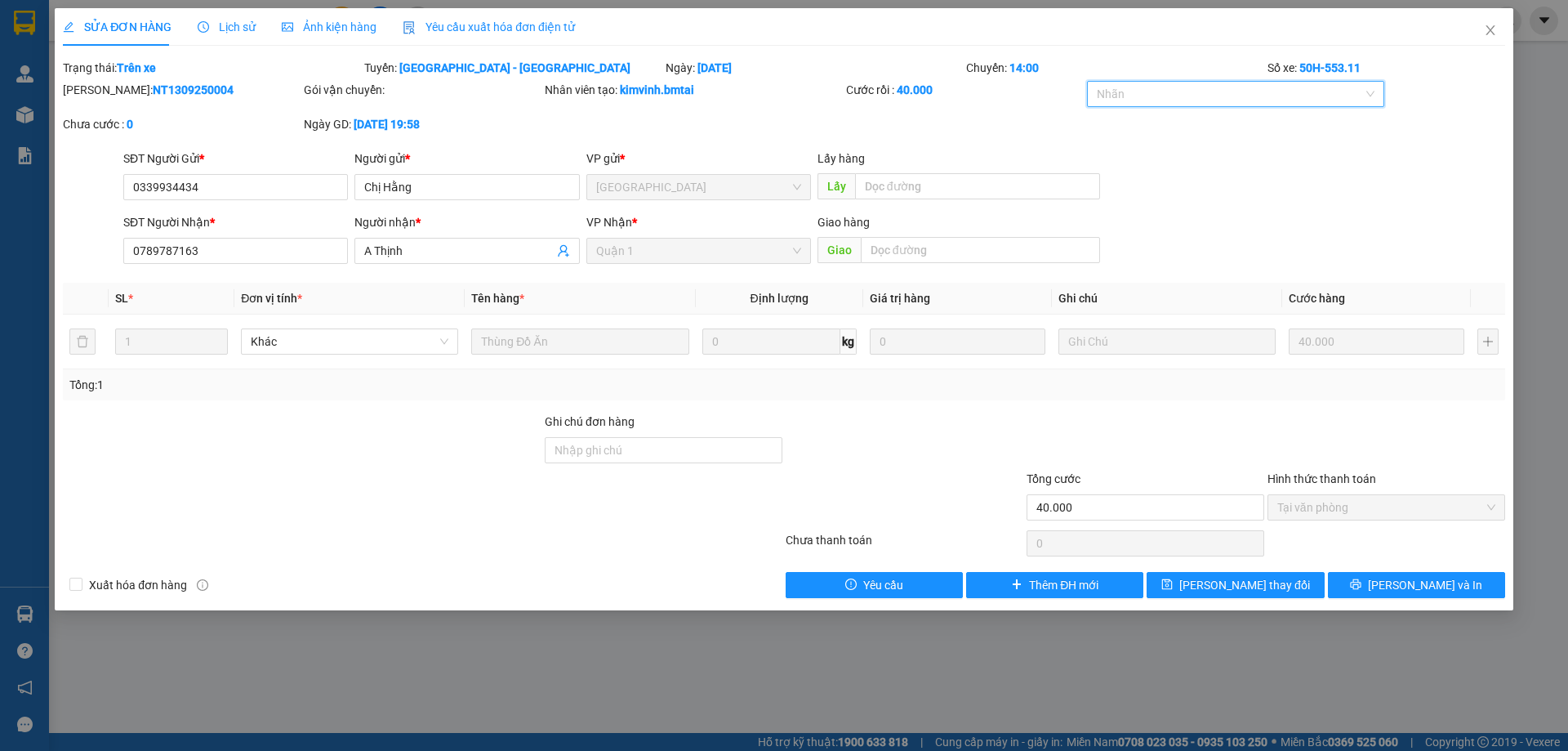
click at [1324, 59] on div "Số xe: 50H-553.11" at bounding box center [1386, 68] width 241 height 18
click at [1323, 59] on div "Số xe: 50H-553.11" at bounding box center [1386, 68] width 241 height 18
click at [1322, 59] on div "Số xe: 50H-553.11" at bounding box center [1386, 68] width 241 height 18
click at [119, 23] on span "SỬA ĐƠN HÀNG" at bounding box center [117, 26] width 108 height 13
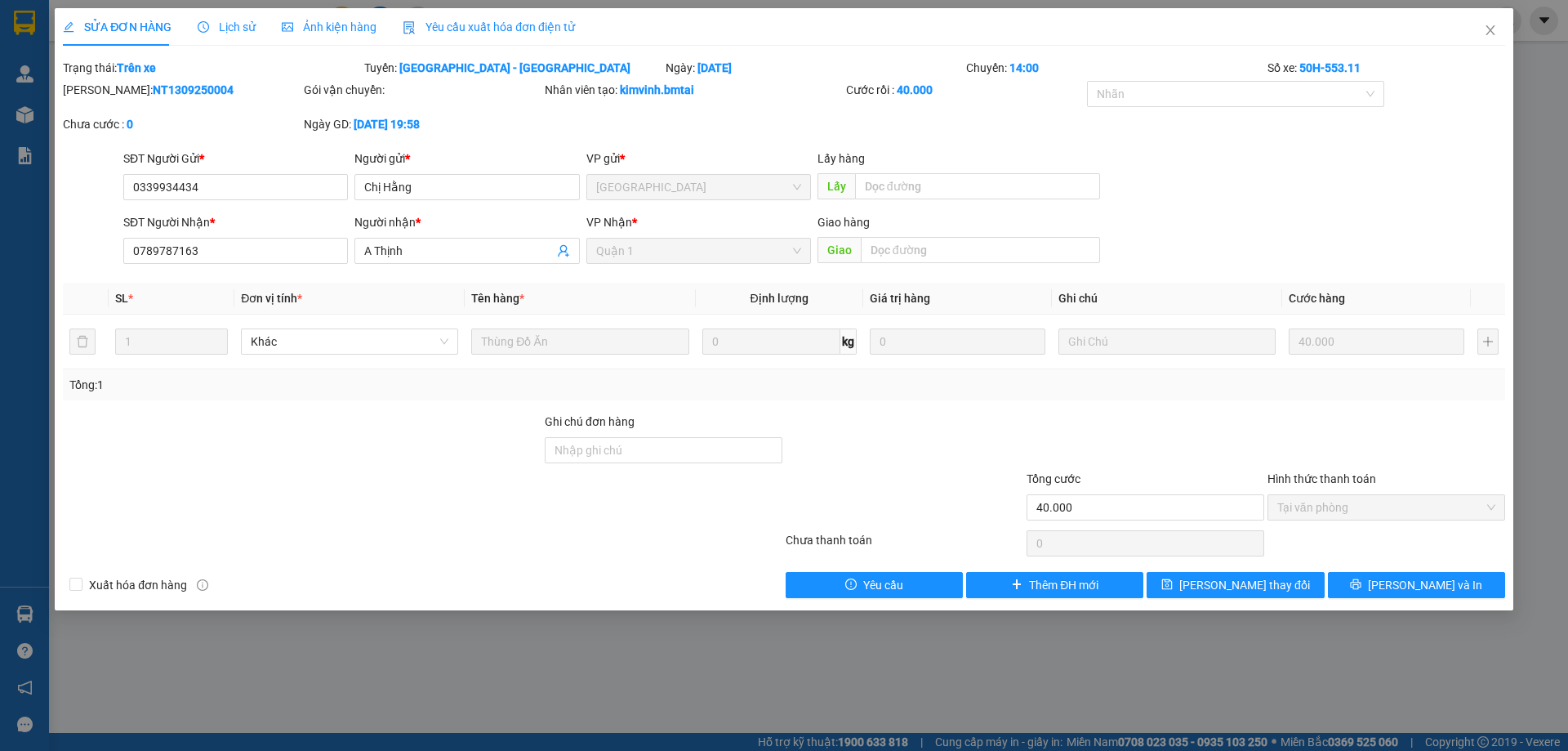
click at [69, 30] on icon "edit" at bounding box center [69, 27] width 12 height 12
click at [1487, 36] on icon "close" at bounding box center [1490, 30] width 13 height 13
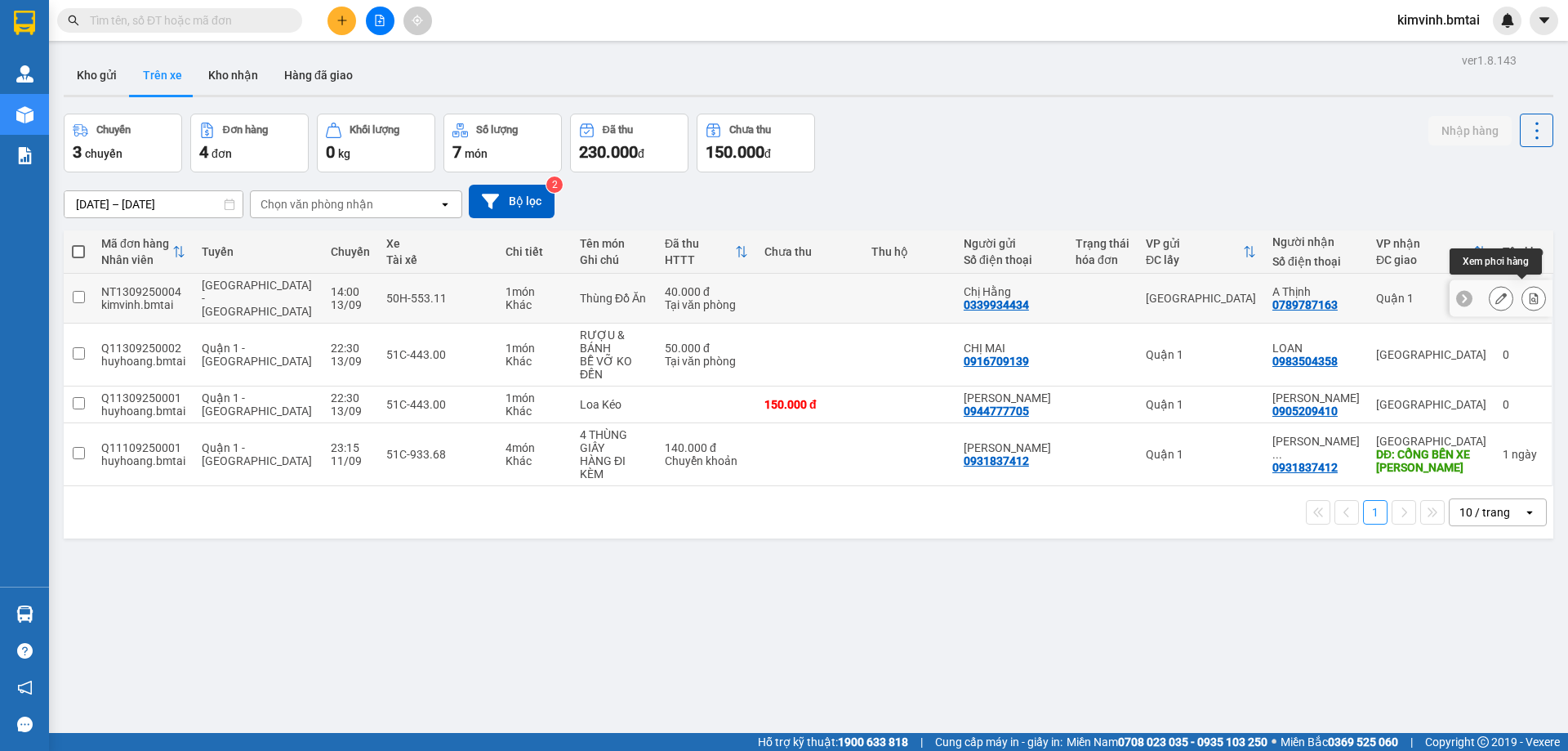
click at [1530, 293] on icon at bounding box center [1534, 299] width 9 height 12
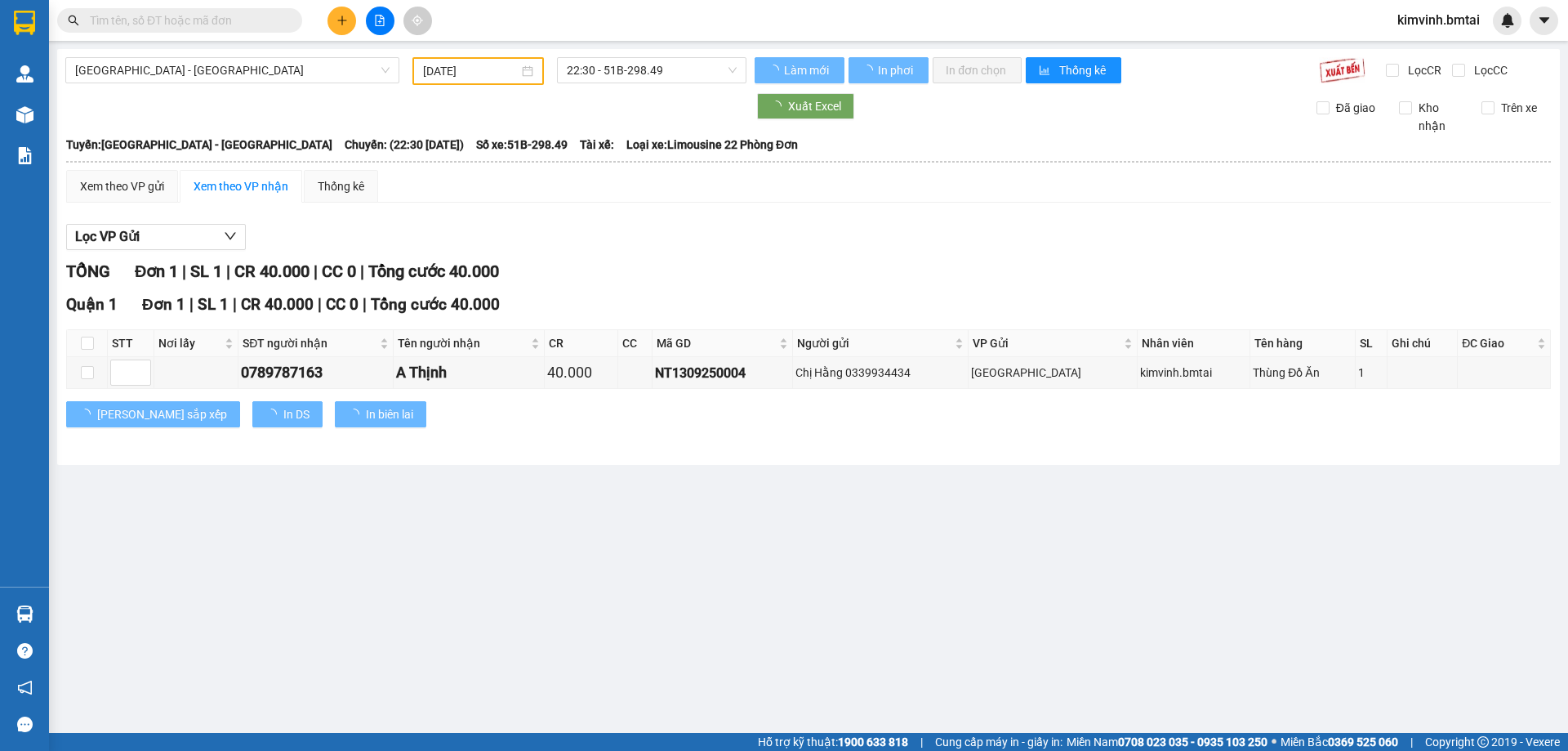
type input "[DATE]"
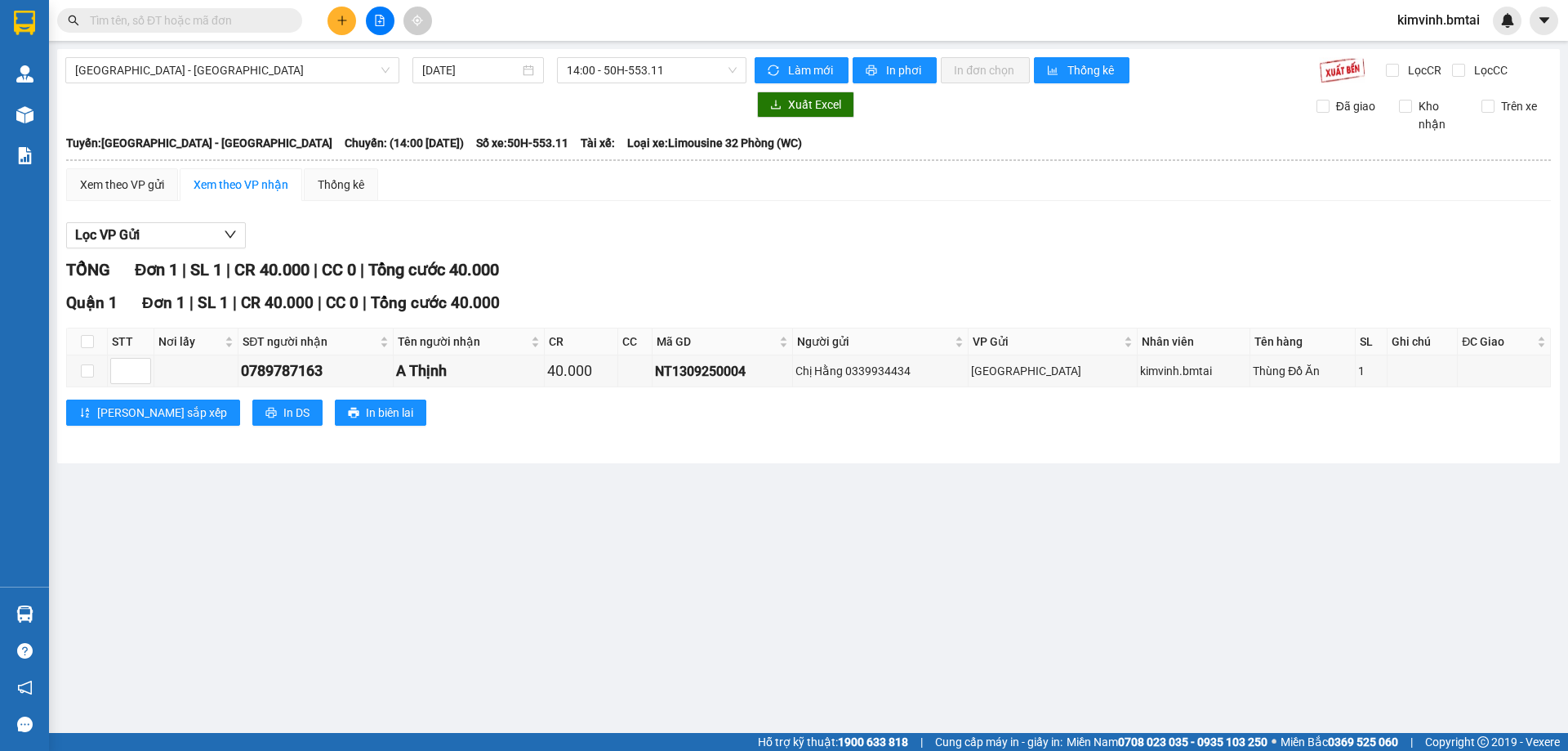
click at [344, 145] on span "Chuyến: (14:00 [DATE])" at bounding box center [404, 142] width 119 height 18
click at [670, 74] on span "14:00 - 50H-553.11" at bounding box center [652, 70] width 170 height 25
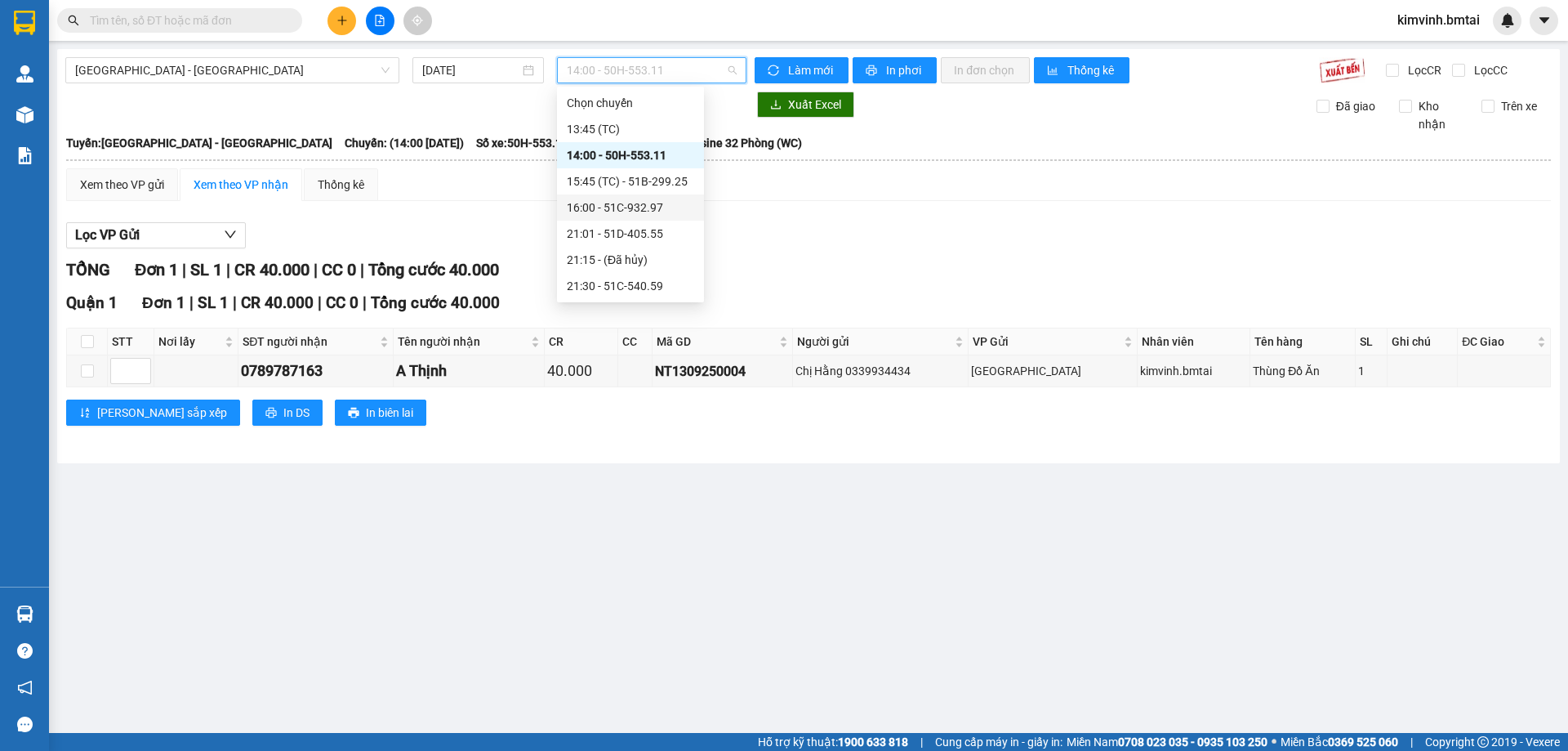
click at [473, 220] on div "Lọc VP Gửi TỔNG Đơn 1 | SL 1 | CR 40.000 | CC 0 | Tổng cước 40.000 Quận 1 Đơn …" at bounding box center [808, 330] width 1485 height 232
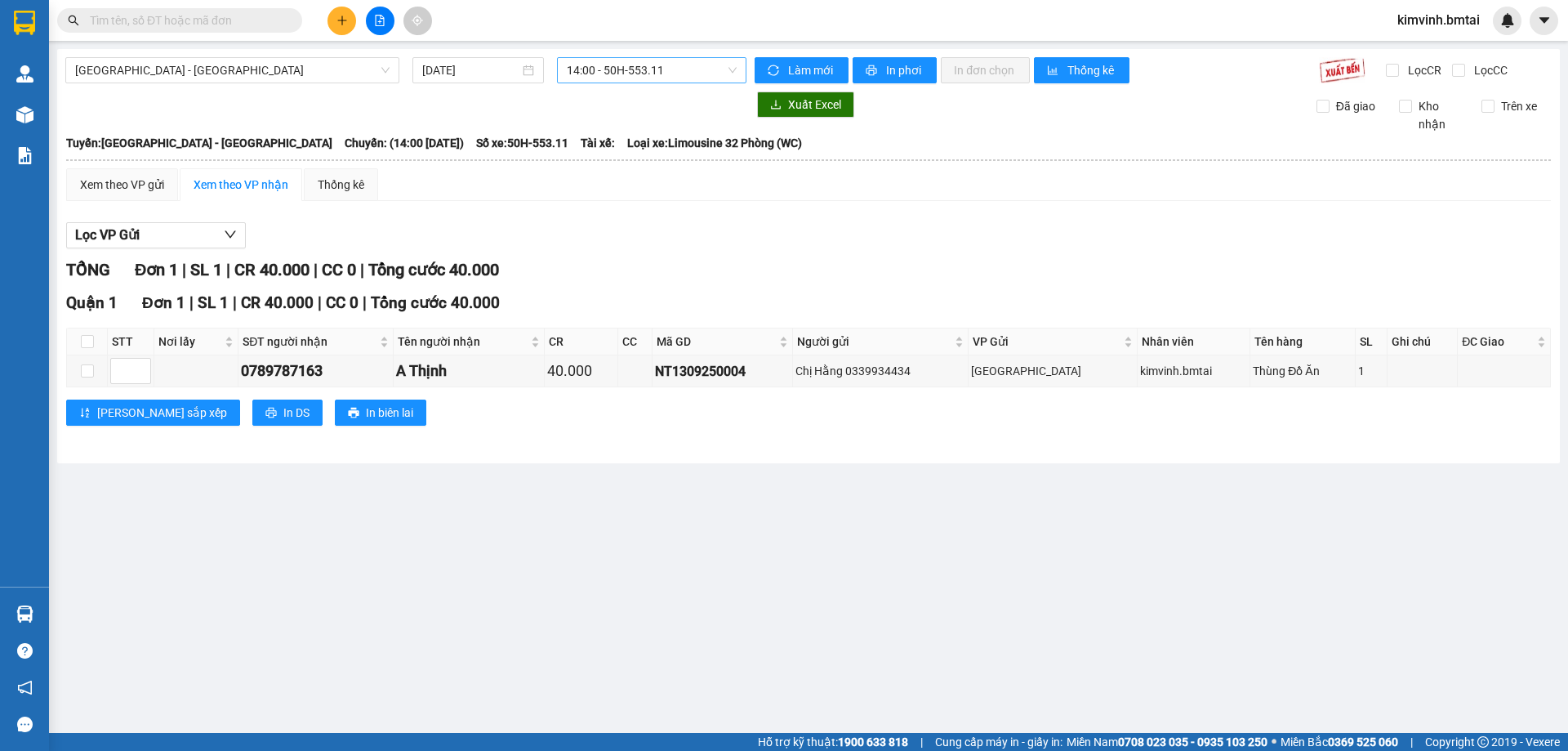
click at [737, 73] on span "14:00 - 50H-553.11" at bounding box center [652, 70] width 170 height 25
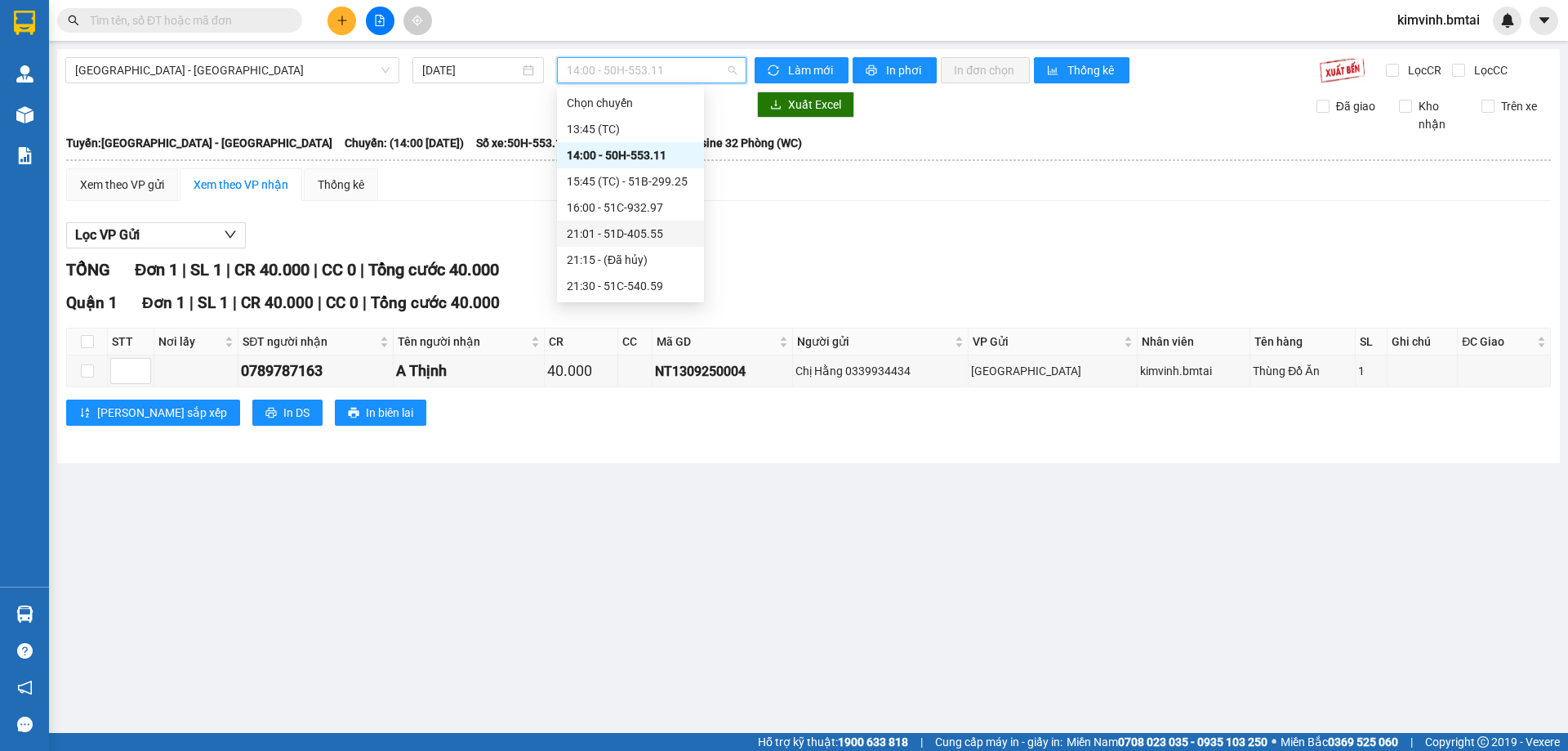
click at [657, 240] on div "21:01 - 51D-405.55" at bounding box center [630, 233] width 128 height 18
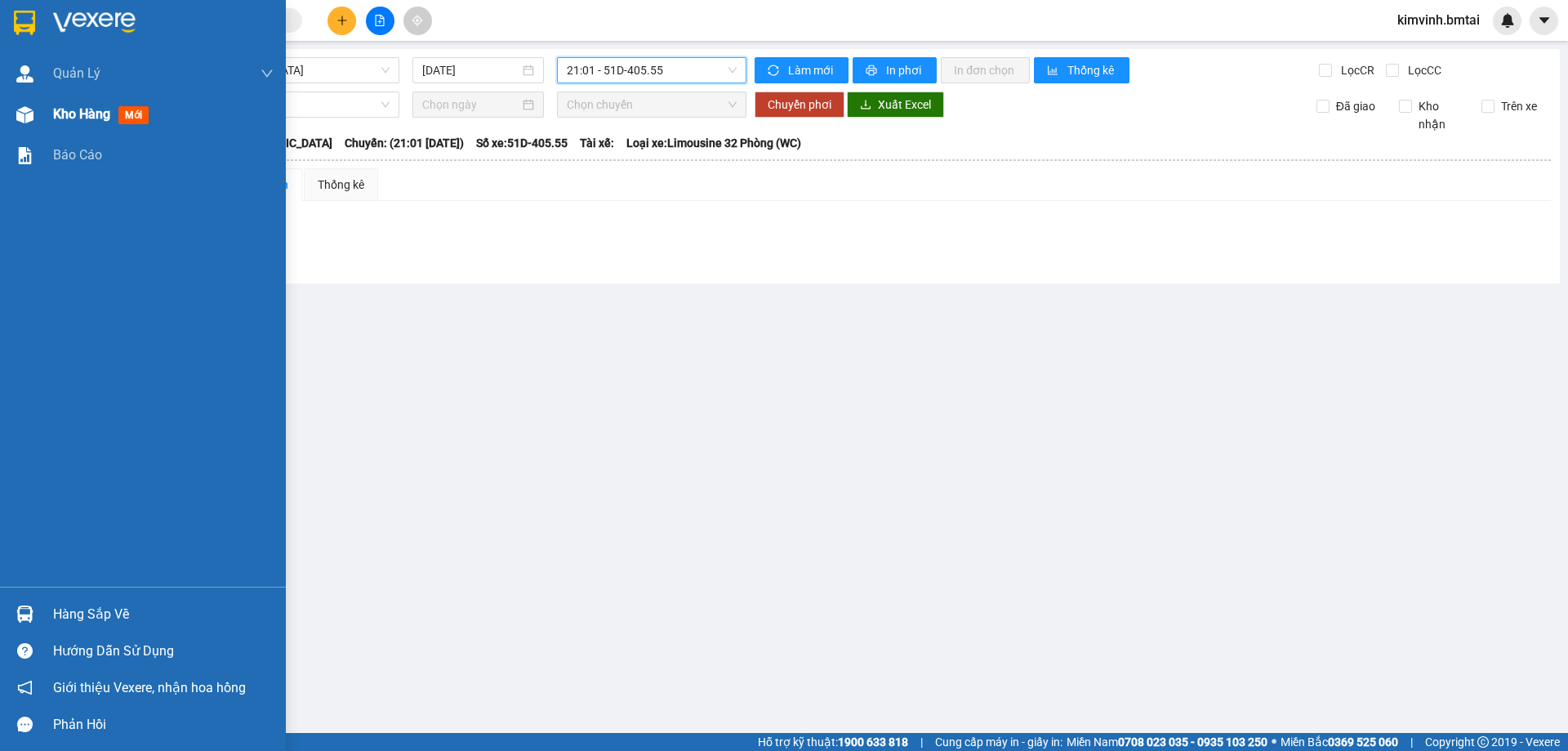
click at [102, 107] on span "Kho hàng" at bounding box center [82, 113] width 58 height 15
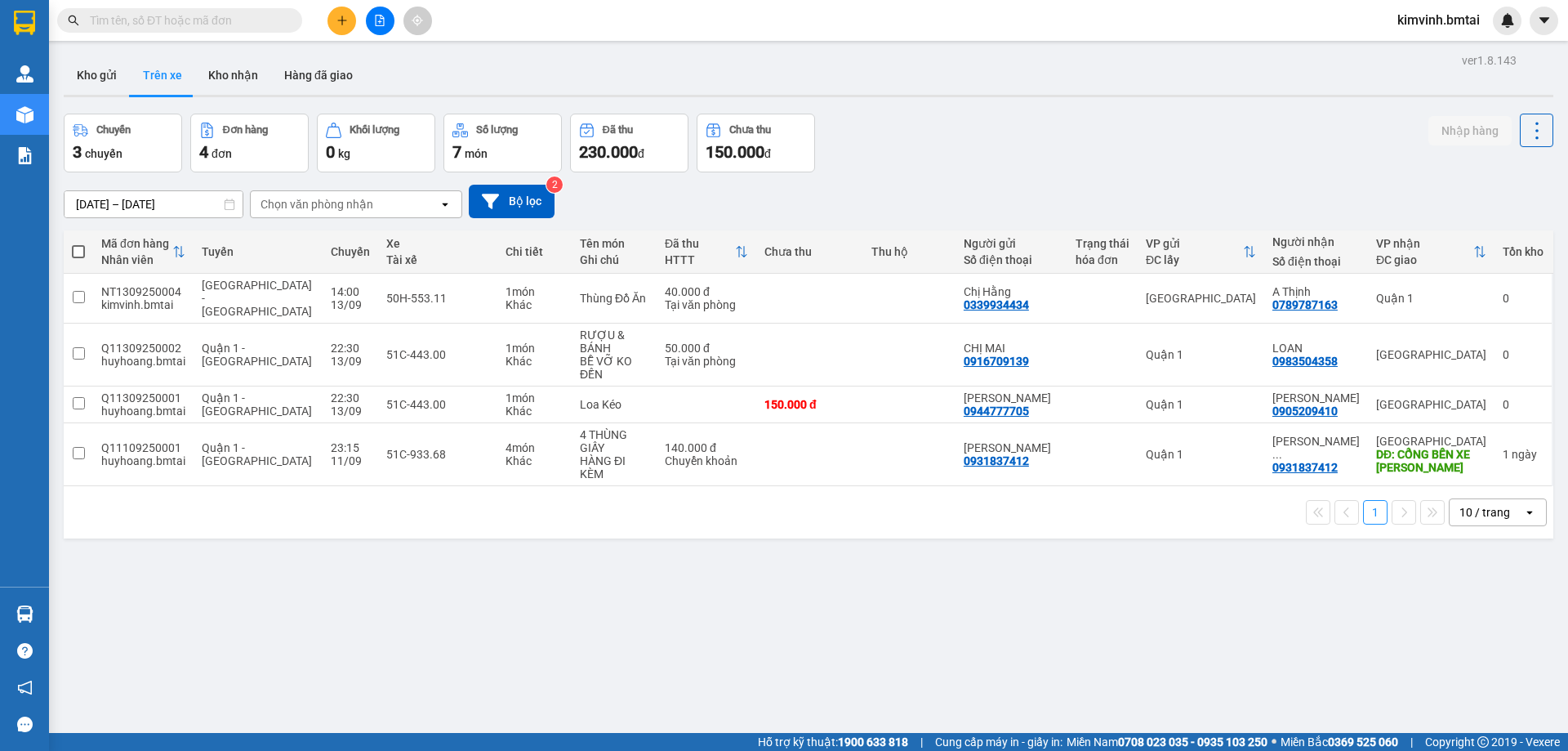
click at [168, 75] on button "Trên xe" at bounding box center [162, 75] width 65 height 39
click at [1495, 293] on icon at bounding box center [1501, 299] width 12 height 12
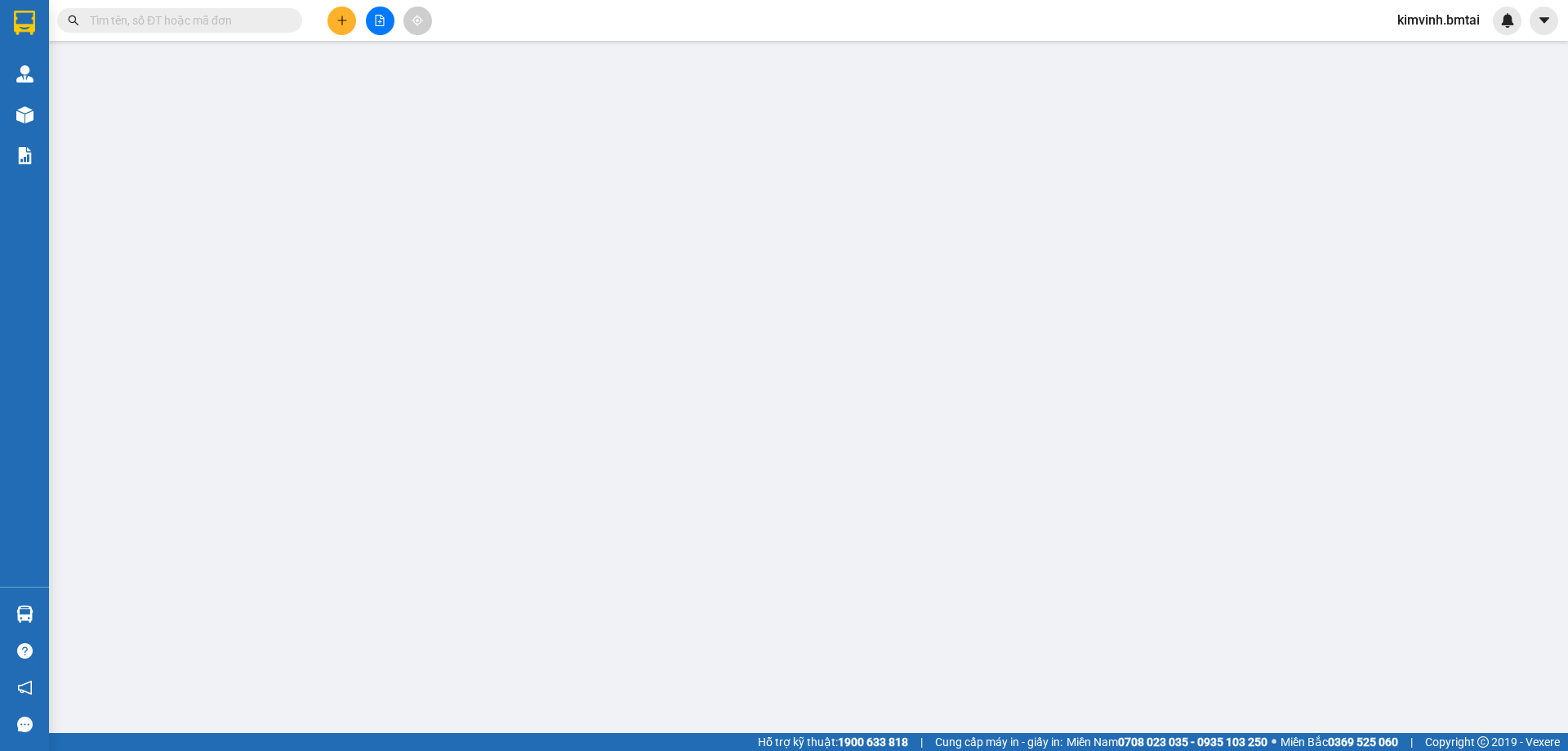
type input "0339934434"
type input "0789787163"
type input "40.000"
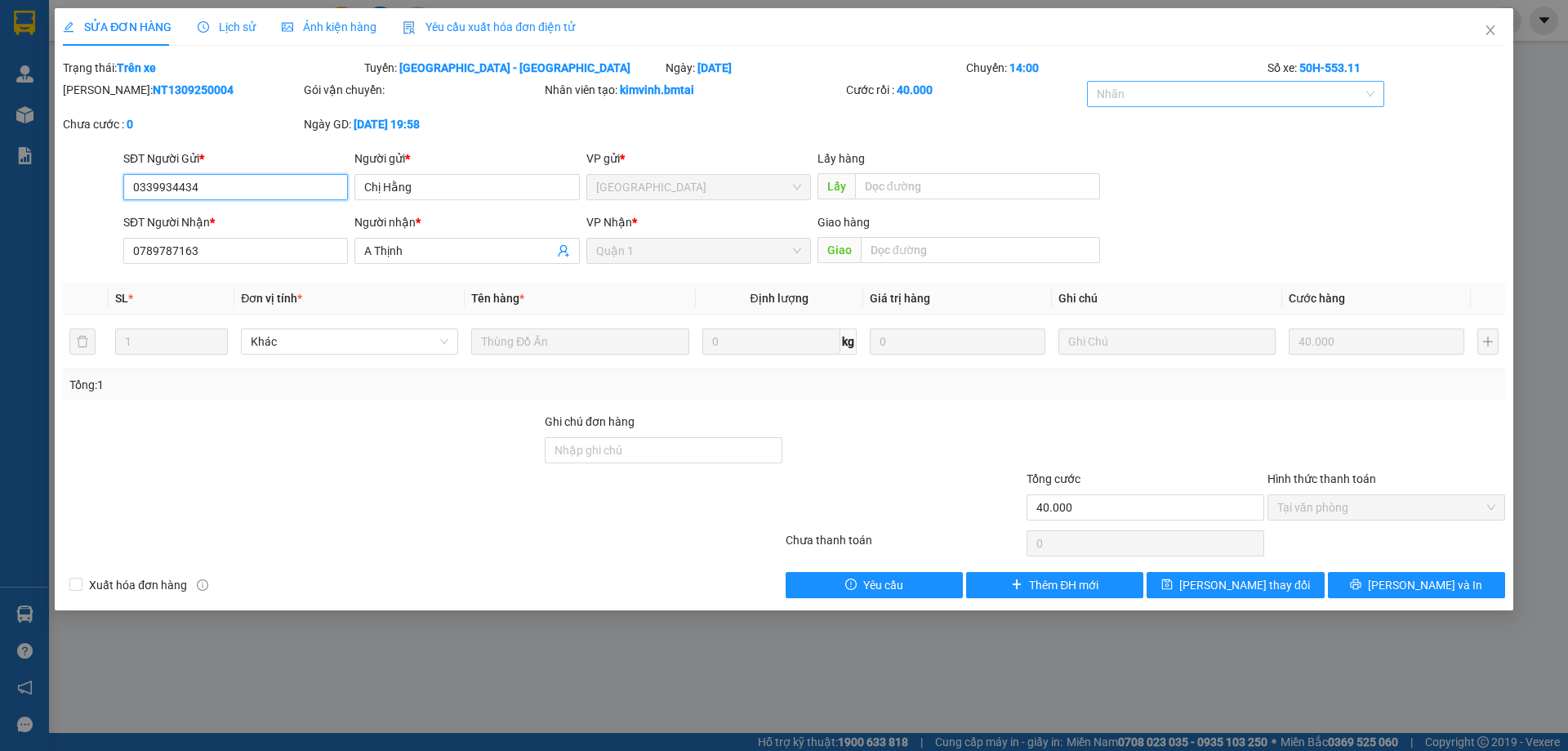
click at [1368, 86] on div "Nhãn" at bounding box center [1236, 94] width 298 height 26
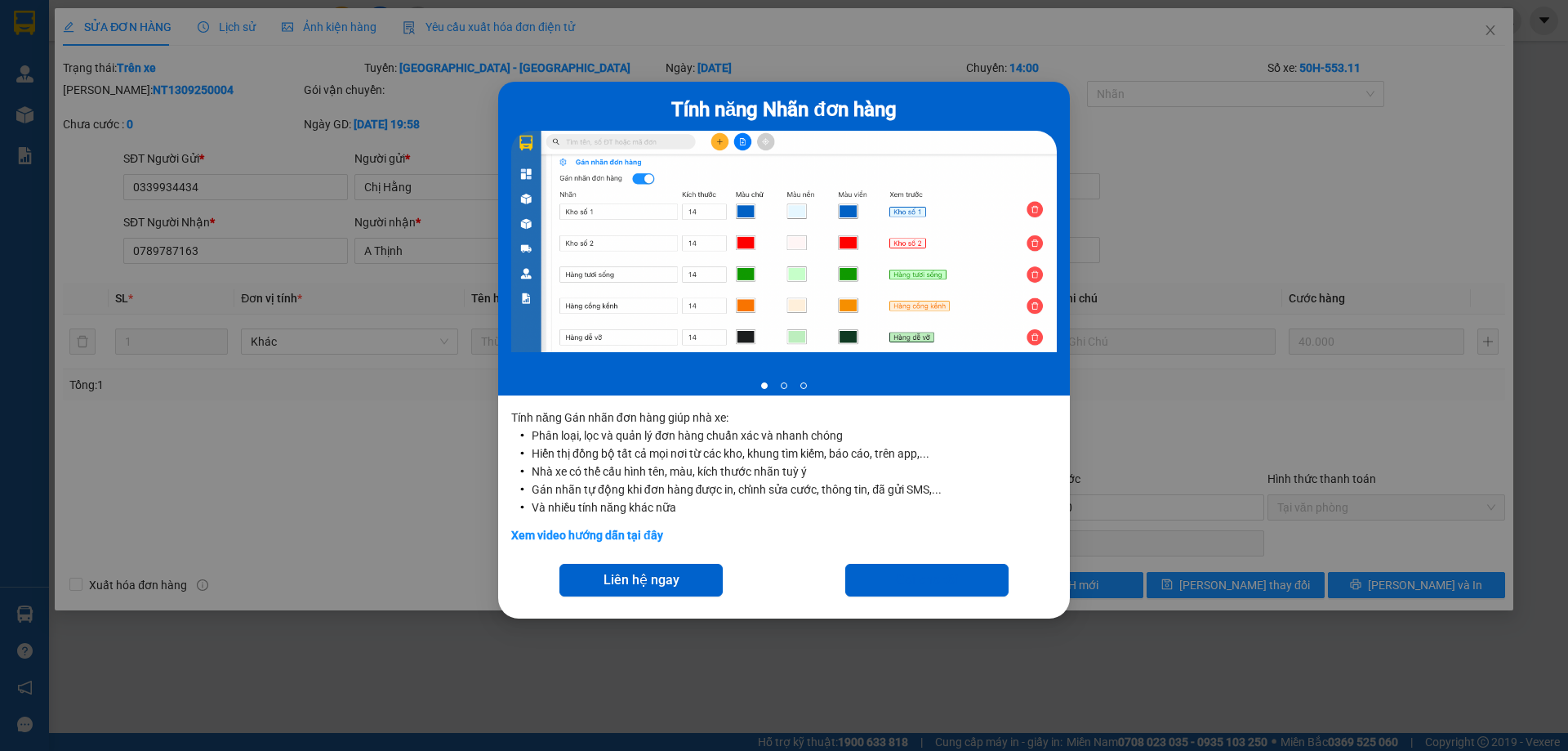
click at [1364, 106] on div "Tính năng Nhãn đơn hàng 1 of 3 Tính năng Gán nhãn đơn hàng giúp nhà xe: Phân lo…" at bounding box center [784, 375] width 1568 height 751
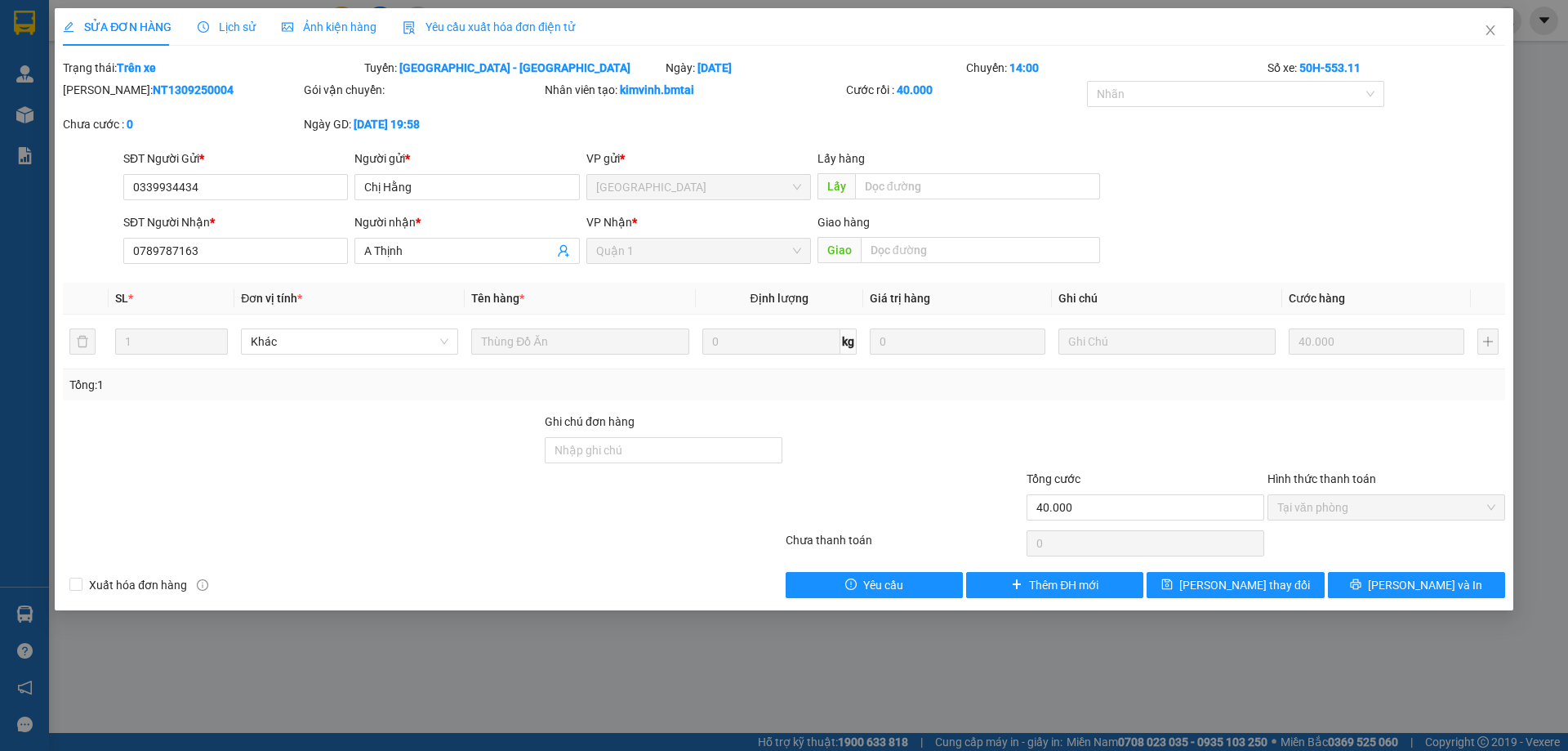
click at [1352, 134] on div "[PERSON_NAME]: NT1309250004 Gói vận chuyển: Nhân viên tạo: kimvinh.bmtai Cước r…" at bounding box center [784, 115] width 1446 height 69
click at [1343, 74] on b "50H-553.11" at bounding box center [1330, 67] width 61 height 13
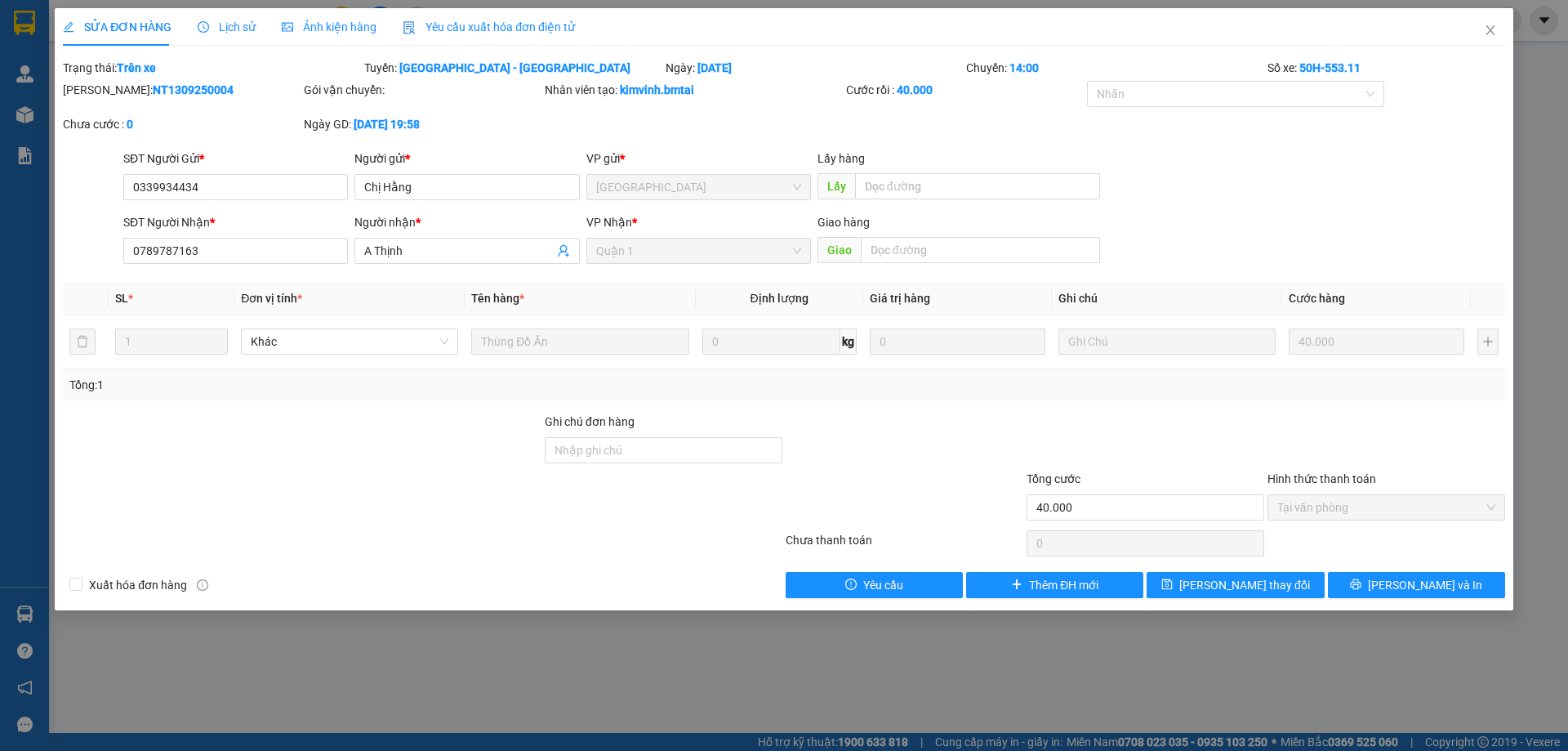
click at [340, 30] on span "Ảnh kiện hàng" at bounding box center [329, 26] width 95 height 13
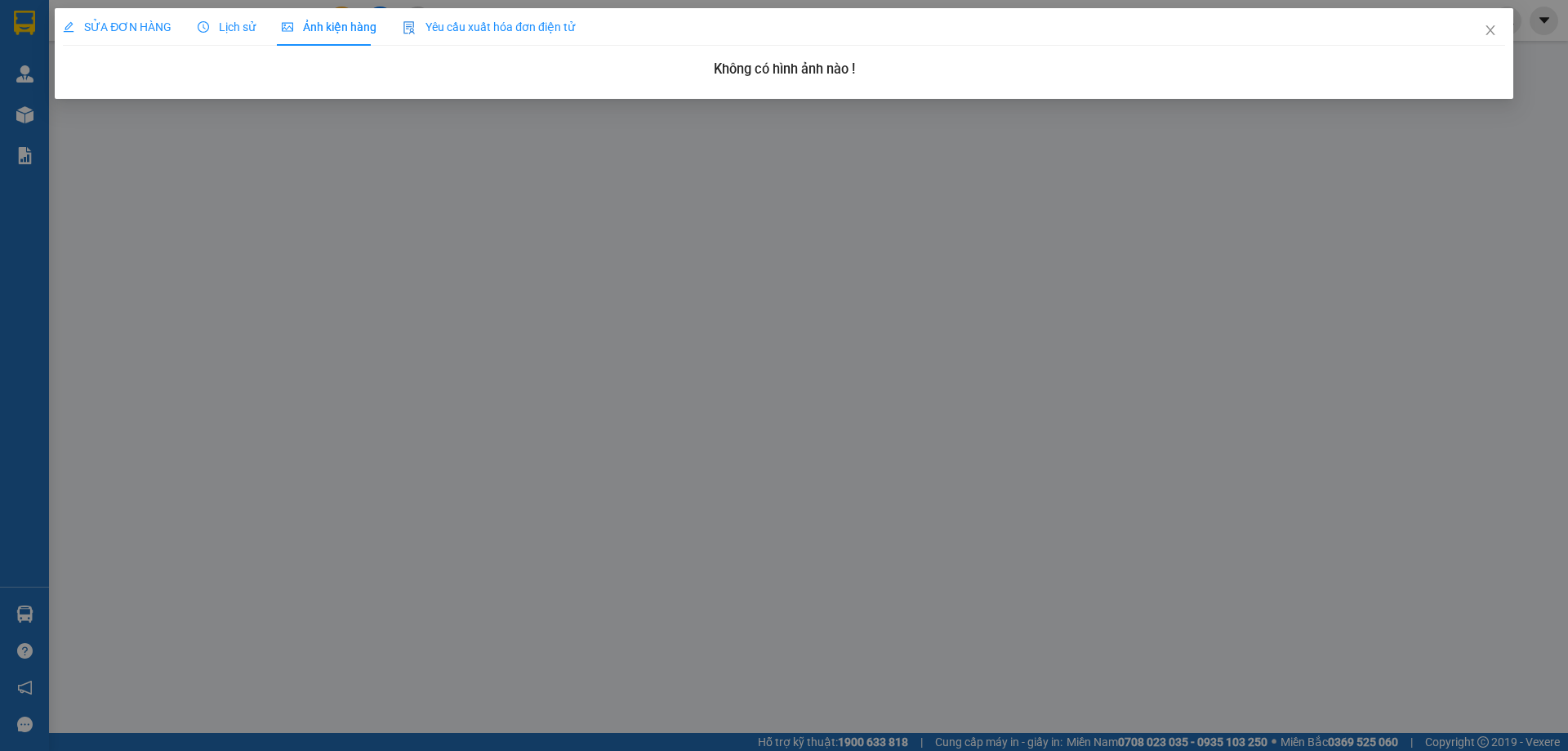
click at [730, 86] on div "SỬA ĐƠN HÀNG Lịch sử Ảnh kiện hàng Yêu cầu xuất hóa đơn điện tử Total Paid Fee …" at bounding box center [784, 53] width 1459 height 91
click at [765, 81] on div "Không có hình ảnh nào !" at bounding box center [784, 73] width 1443 height 28
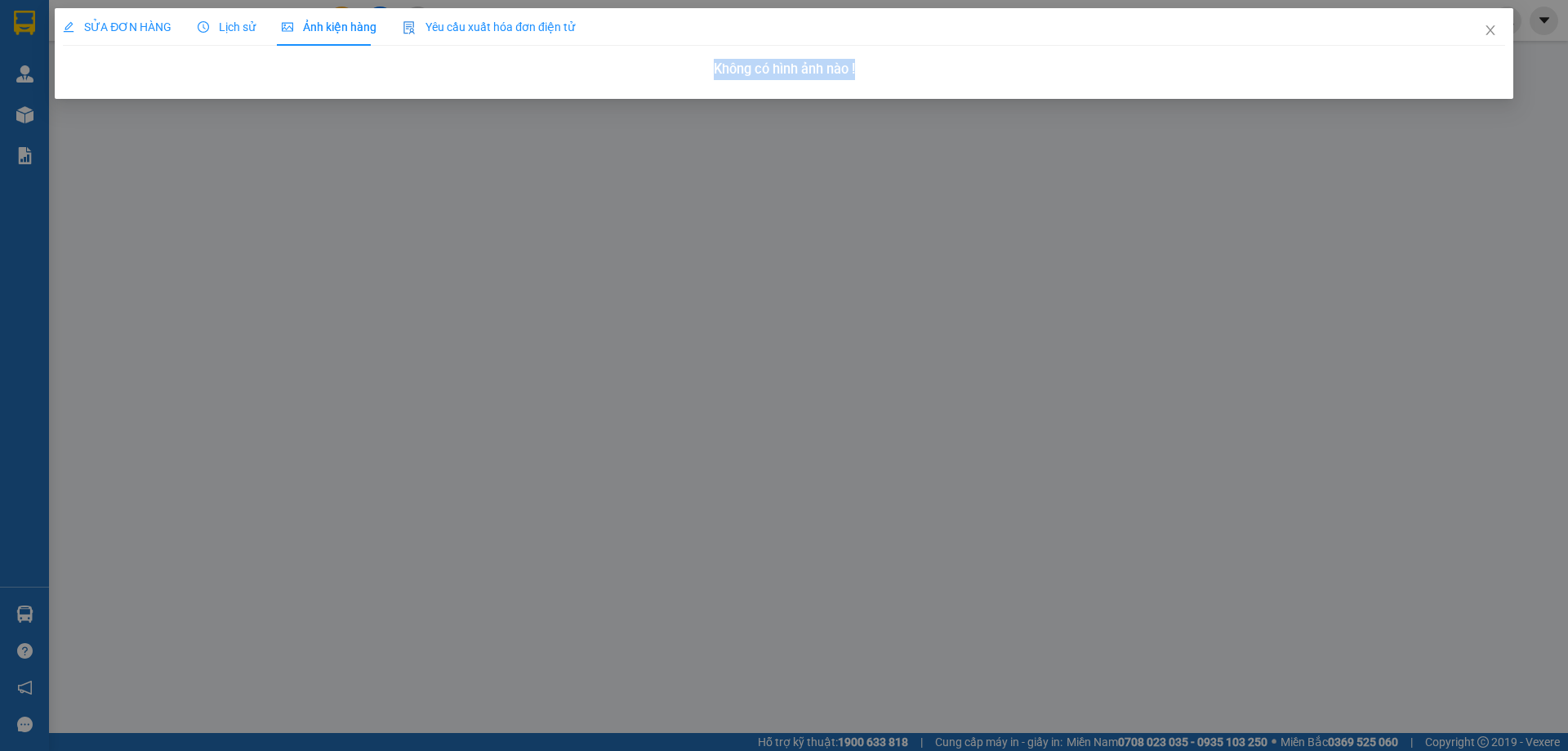
click at [765, 81] on div "Không có hình ảnh nào !" at bounding box center [784, 73] width 1443 height 28
click at [757, 75] on h3 "Không có hình ảnh nào !" at bounding box center [784, 69] width 1443 height 21
click at [340, 25] on span "Ảnh kiện hàng" at bounding box center [329, 26] width 95 height 13
click at [282, 25] on icon "picture" at bounding box center [288, 26] width 12 height 9
click at [282, 25] on icon "picture" at bounding box center [288, 27] width 12 height 12
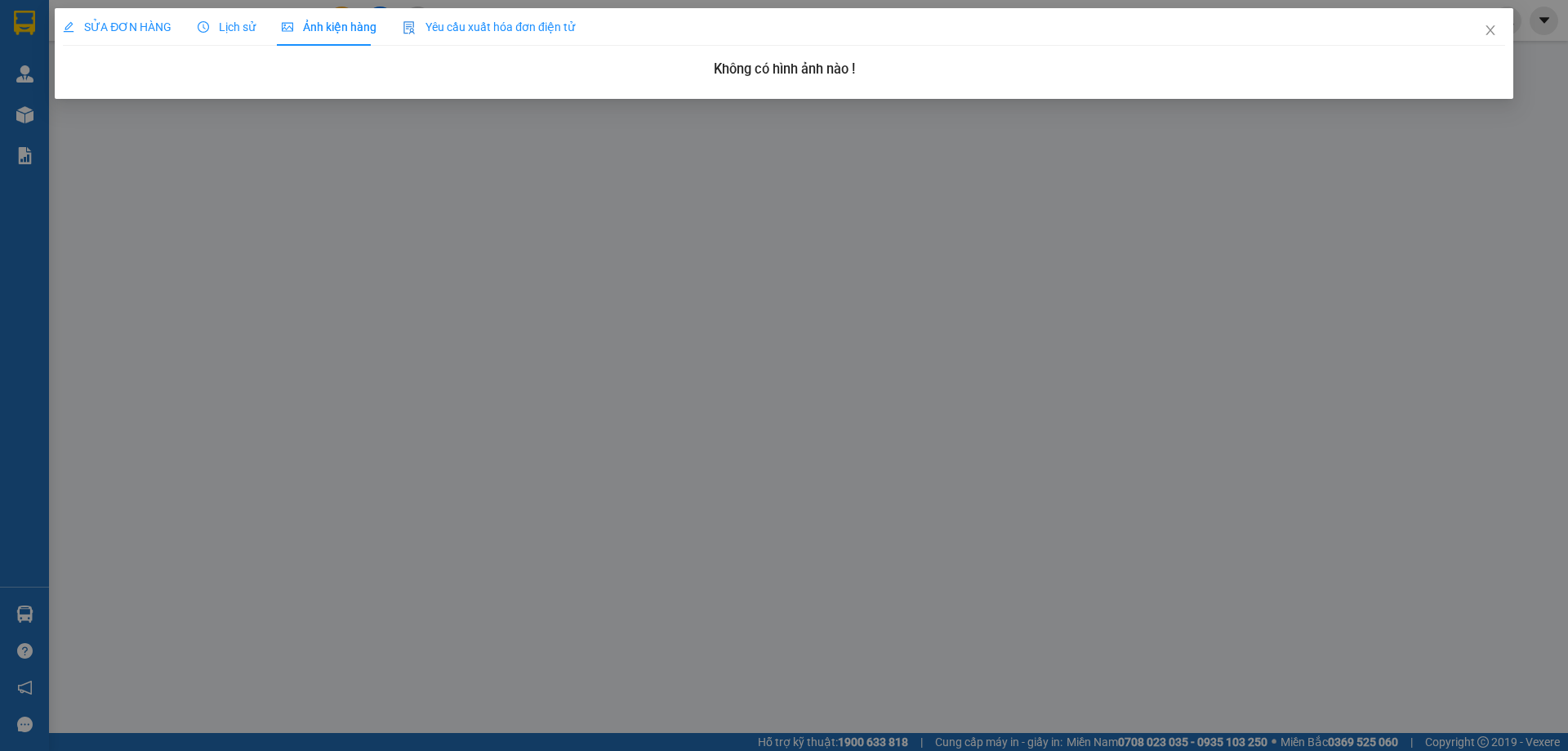
click at [91, 17] on div "SỬA ĐƠN HÀNG" at bounding box center [117, 27] width 108 height 37
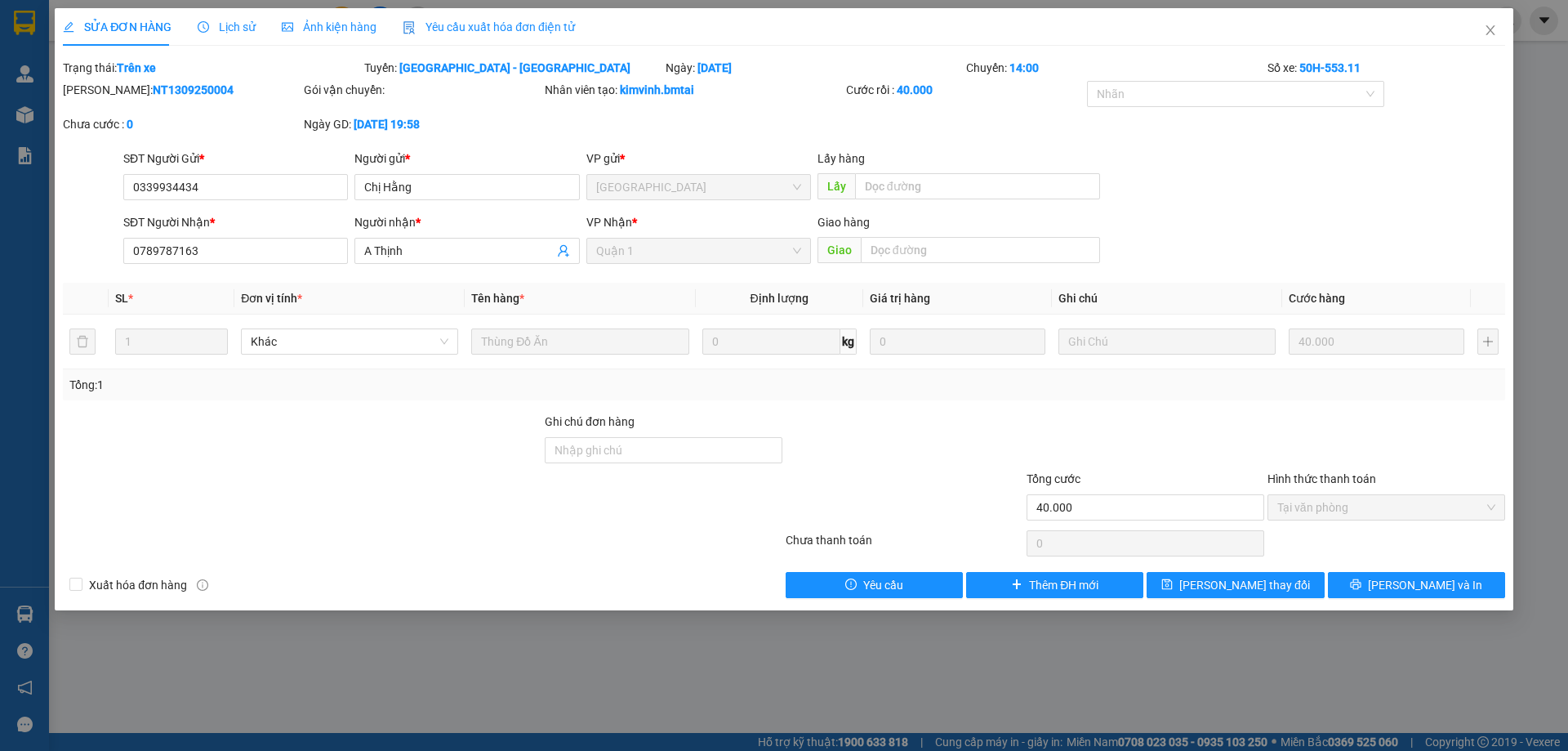
click at [68, 29] on icon "edit" at bounding box center [69, 27] width 11 height 11
click at [344, 30] on span "Ảnh kiện hàng" at bounding box center [329, 26] width 95 height 13
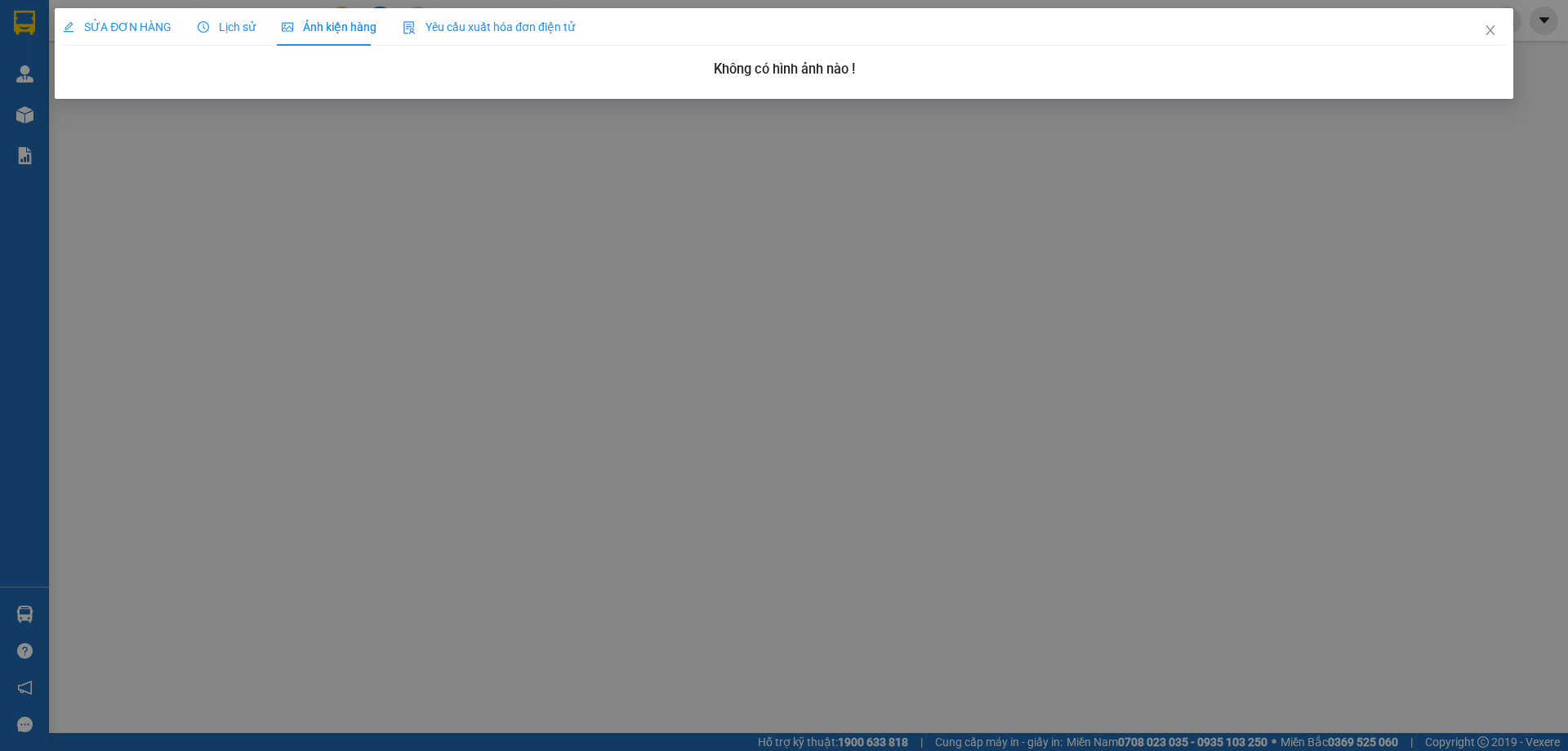
click at [344, 30] on span "Ảnh kiện hàng" at bounding box center [329, 26] width 95 height 13
click at [71, 30] on icon "edit" at bounding box center [69, 27] width 12 height 12
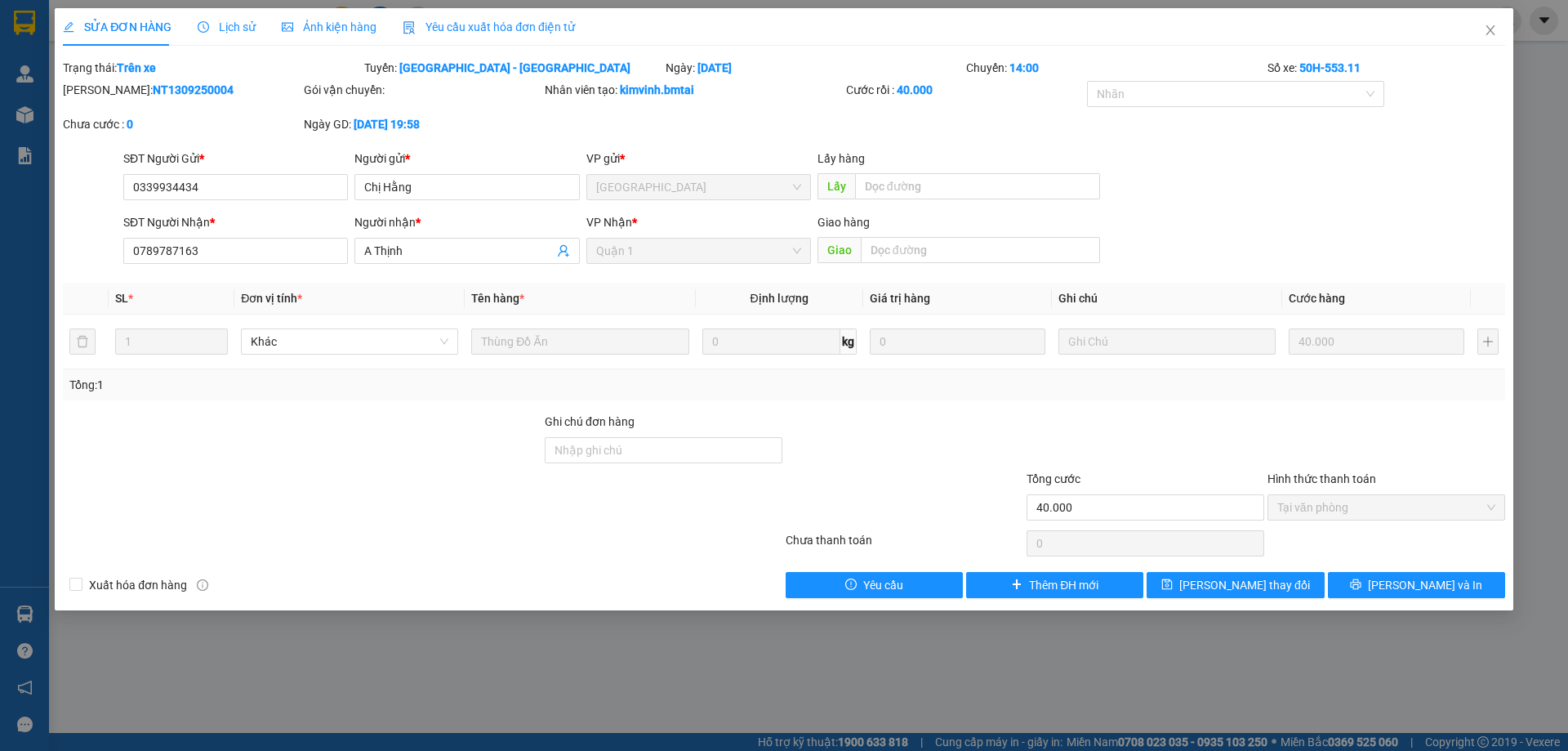
click at [629, 93] on b "kimvinh.bmtai" at bounding box center [657, 89] width 74 height 13
click at [401, 119] on b "[DATE] 19:58" at bounding box center [387, 124] width 66 height 13
click at [1488, 26] on icon "close" at bounding box center [1490, 30] width 13 height 13
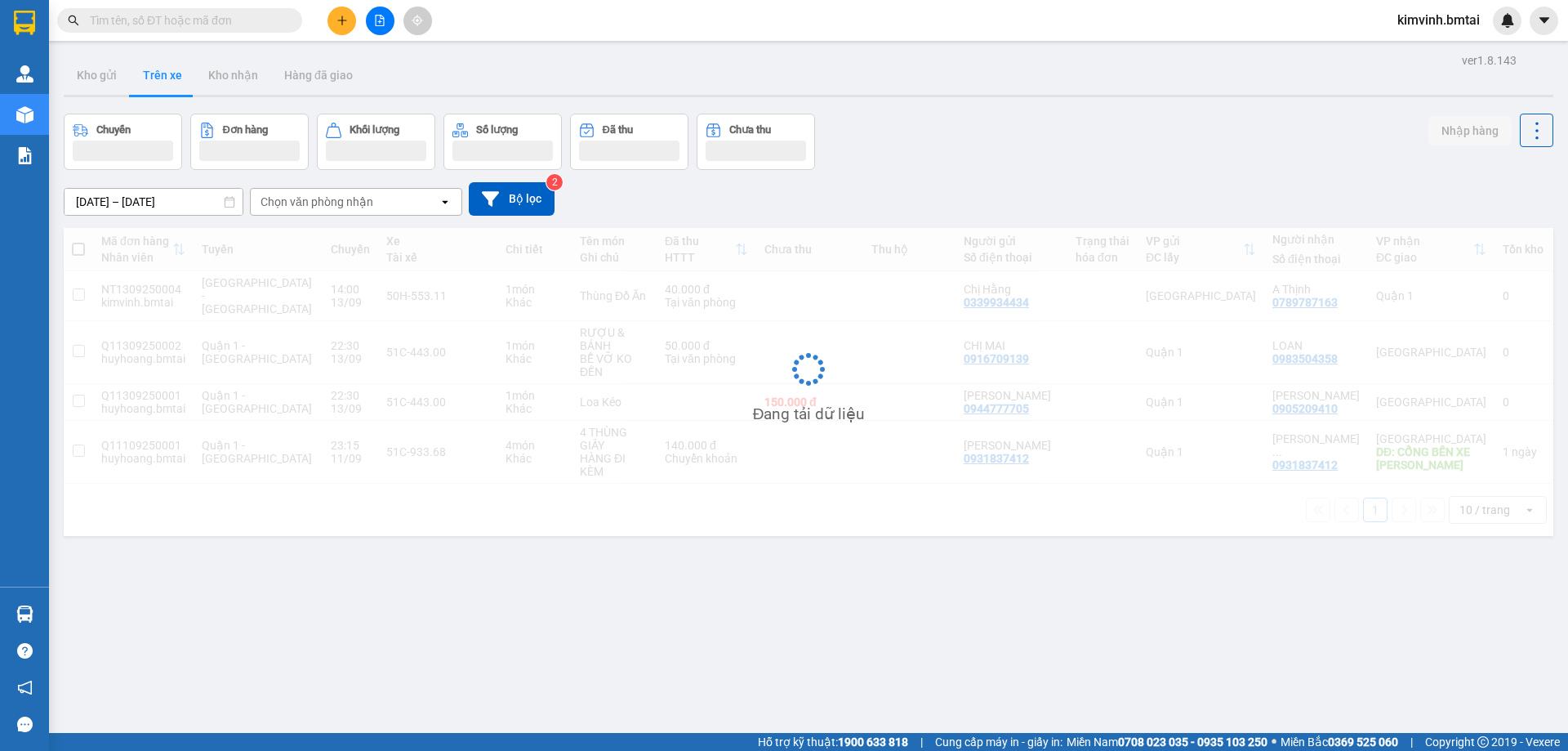
click at [686, 624] on div "ver 1.8.143 Kho gửi Trên xe Kho nhận Hàng đã giao Chuyến Đơn hàng Khối lượng Số…" at bounding box center [809, 424] width 1503 height 751
